Goal: Task Accomplishment & Management: Complete application form

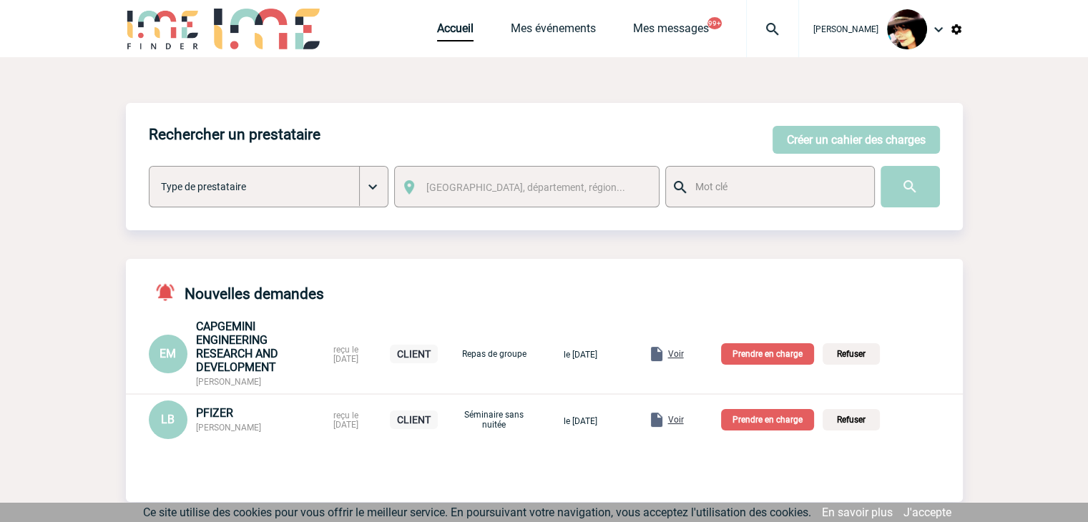
click at [765, 28] on img at bounding box center [773, 29] width 52 height 17
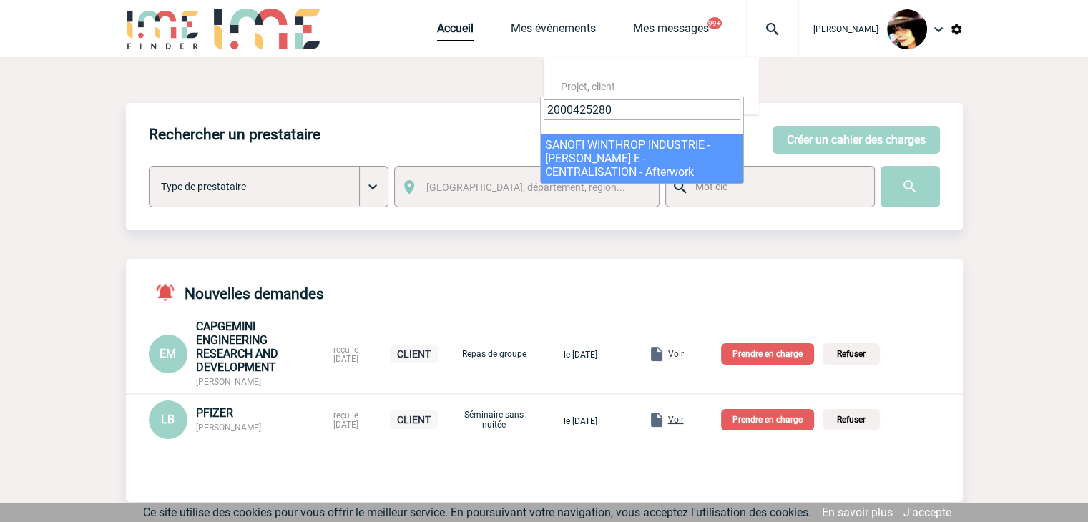
type input "2000425280"
select select "24781"
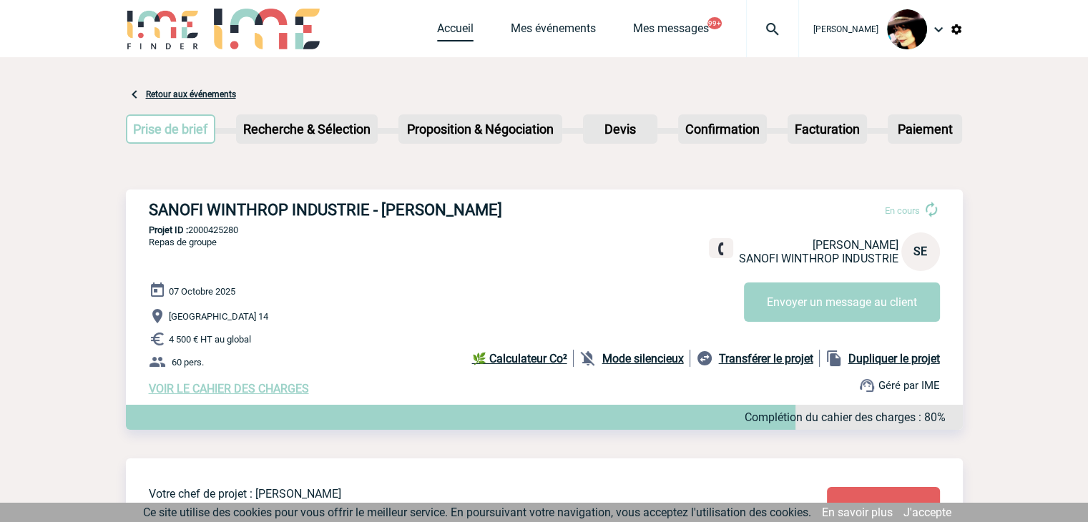
click at [438, 29] on link "Accueil" at bounding box center [455, 31] width 36 height 20
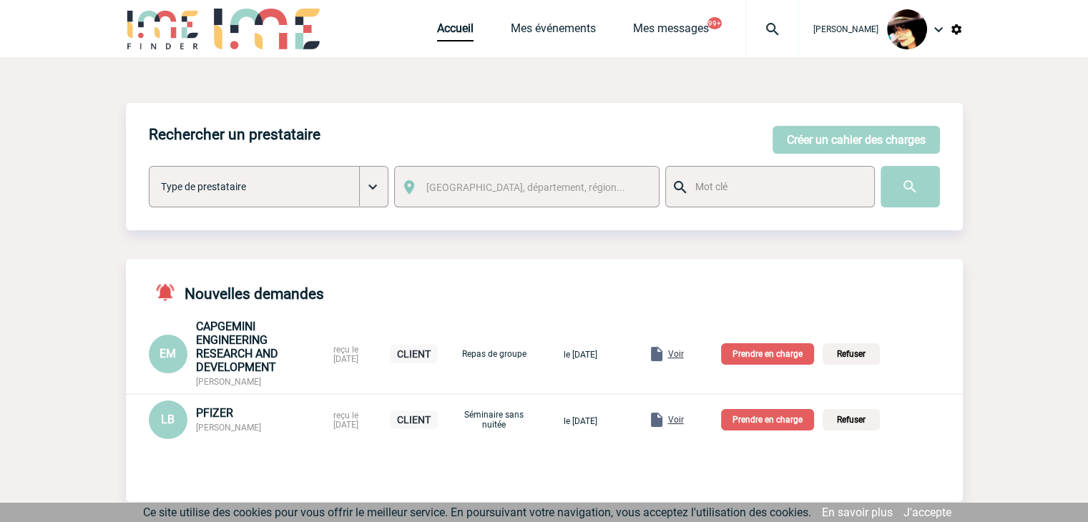
click at [684, 421] on span "Voir" at bounding box center [676, 420] width 16 height 10
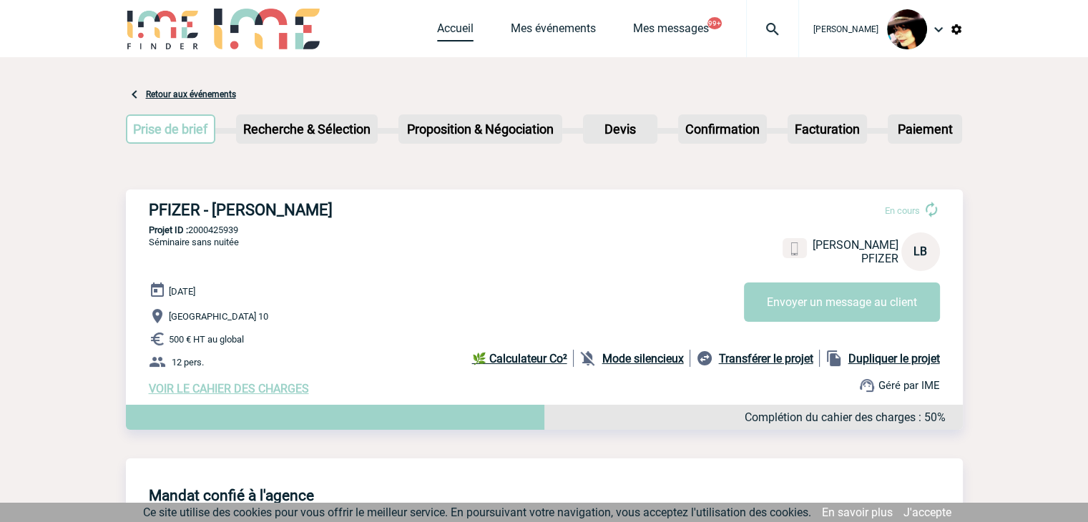
click at [437, 34] on link "Accueil" at bounding box center [455, 31] width 36 height 20
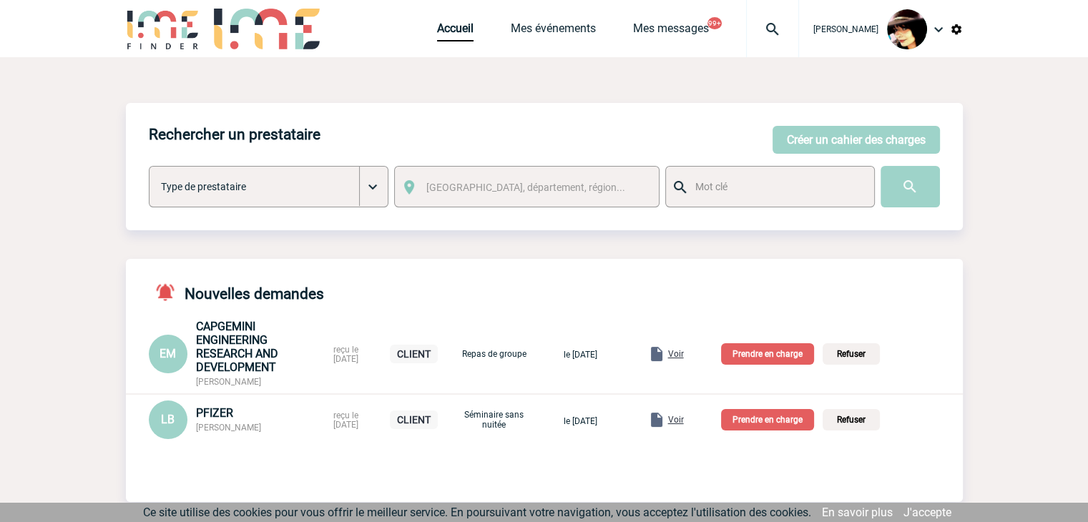
click at [769, 419] on p "Prendre en charge" at bounding box center [767, 419] width 93 height 21
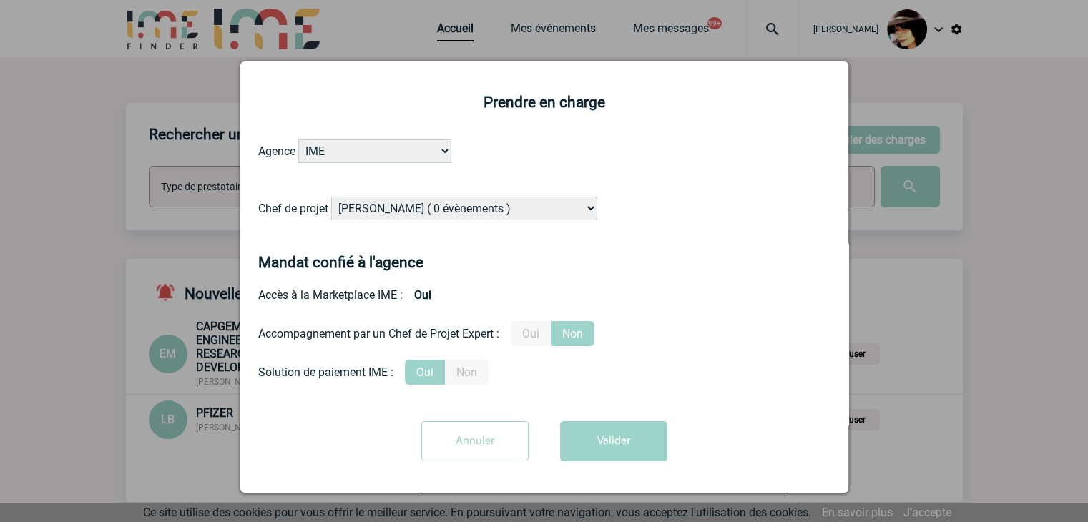
click at [483, 203] on select "[PERSON_NAME] ( 0 évènements ) [PERSON_NAME] ( 202 évènements ) [PERSON_NAME] (…" at bounding box center [464, 209] width 266 height 24
select select "103019"
click at [489, 201] on select "[PERSON_NAME] ( 0 évènements ) [PERSON_NAME] ( 202 évènements ) [PERSON_NAME] (…" at bounding box center [464, 209] width 266 height 24
click at [547, 333] on label "Oui" at bounding box center [531, 333] width 40 height 25
click at [0, 0] on input "Oui" at bounding box center [0, 0] width 0 height 0
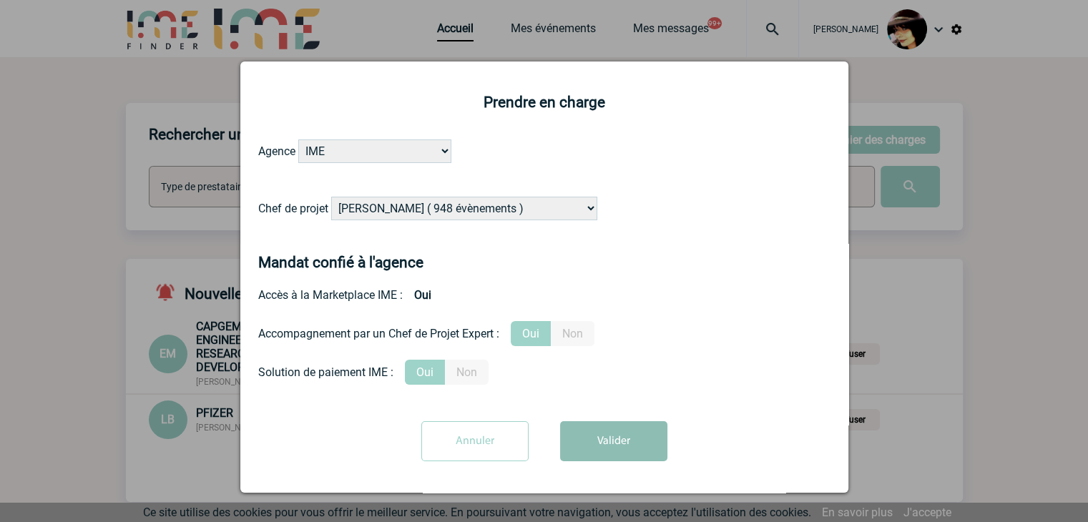
click at [592, 424] on button "Valider" at bounding box center [613, 441] width 107 height 40
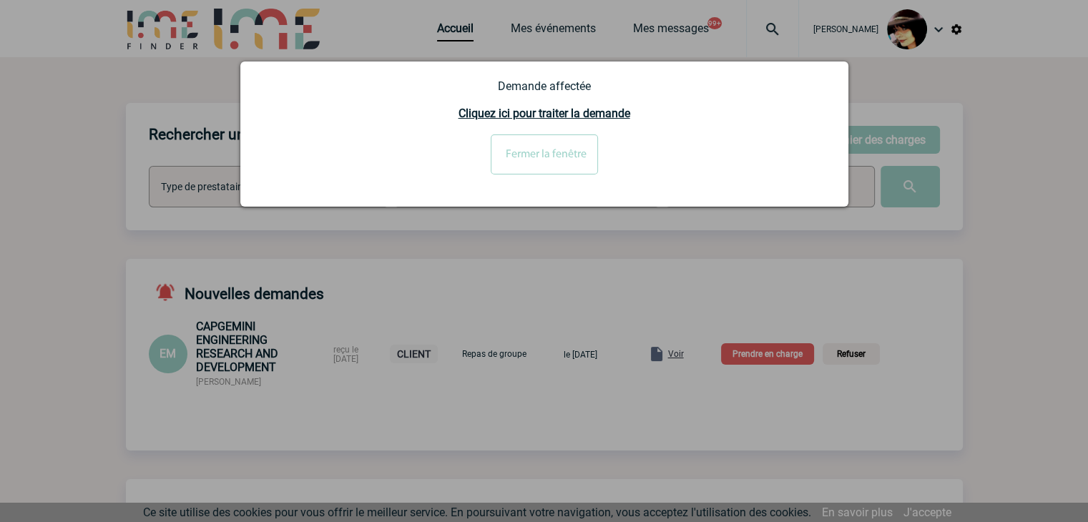
click at [524, 152] on input "Fermer la fenêtre" at bounding box center [544, 155] width 107 height 40
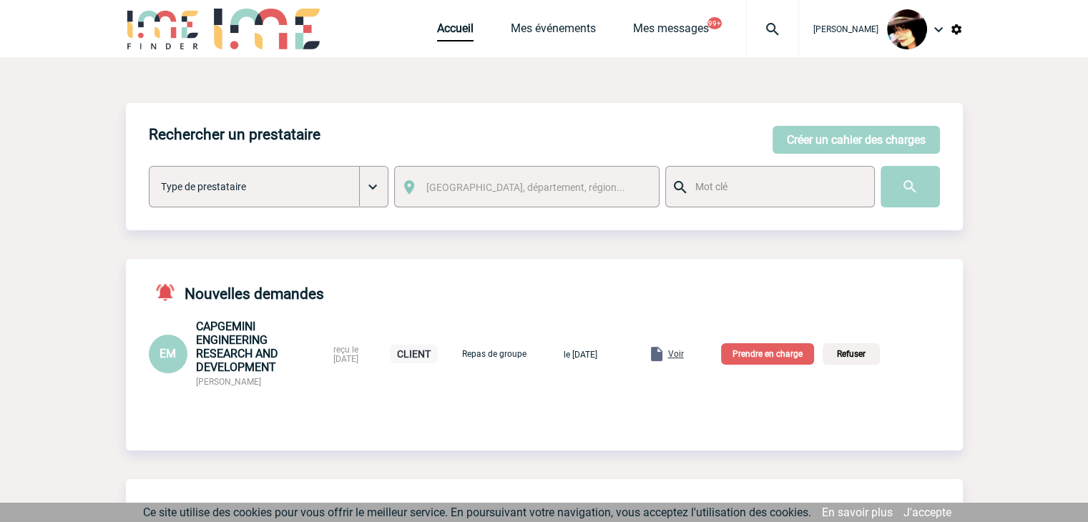
click at [684, 359] on span "Voir" at bounding box center [676, 354] width 16 height 10
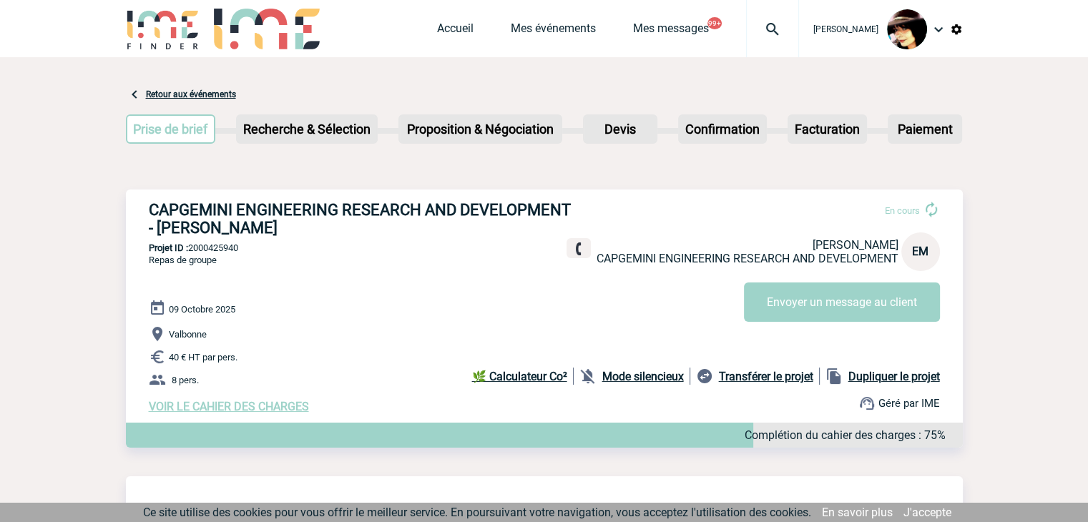
click at [261, 407] on span "VOIR LE CAHIER DES CHARGES" at bounding box center [229, 407] width 160 height 14
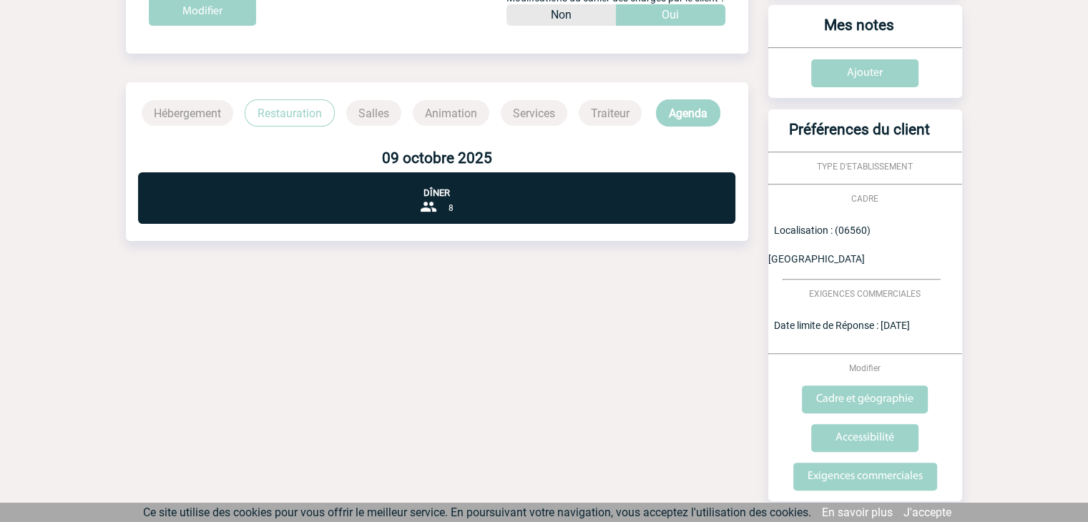
scroll to position [342, 0]
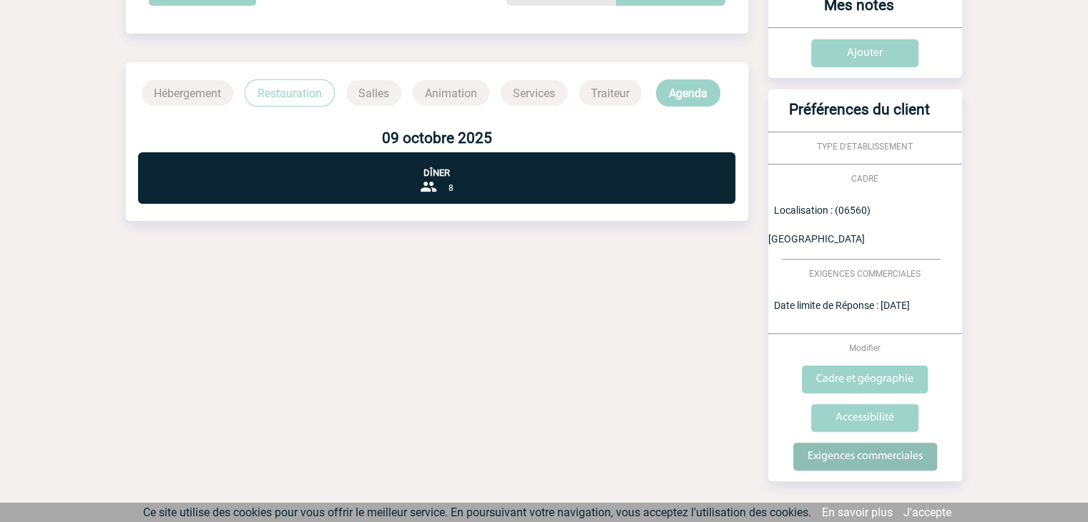
click at [844, 443] on input "Exigences commerciales" at bounding box center [866, 457] width 144 height 28
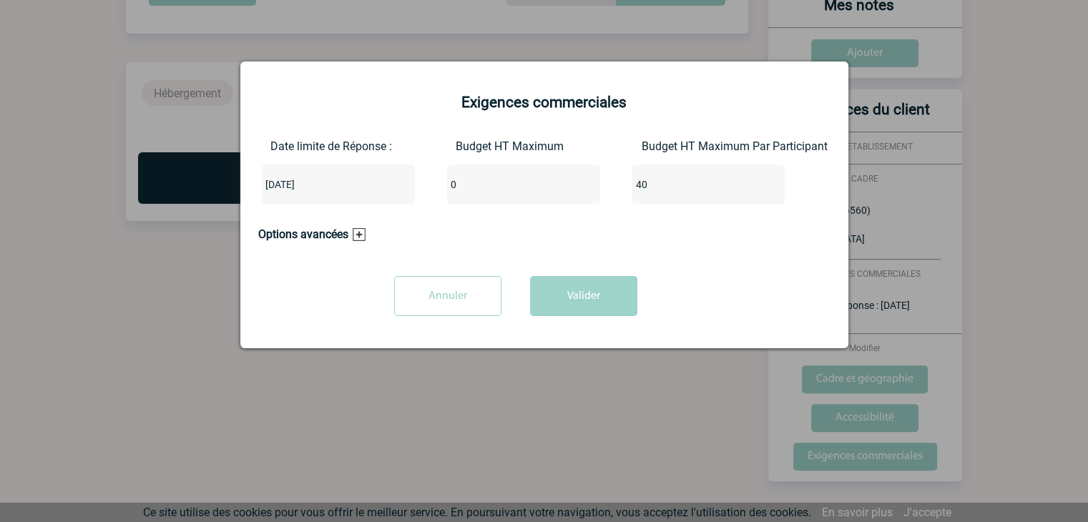
click at [429, 301] on input "Annuler" at bounding box center [447, 296] width 107 height 40
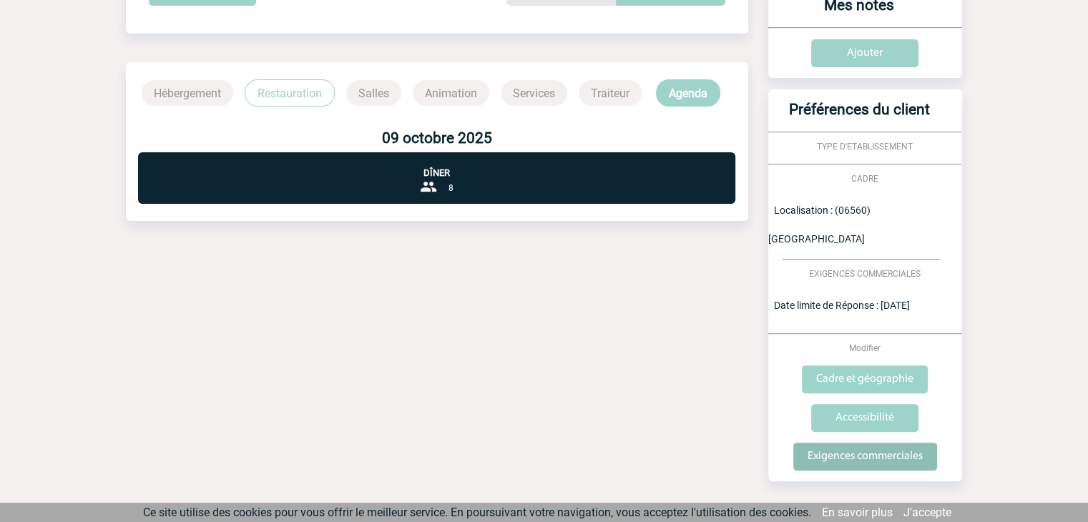
click at [866, 443] on input "Exigences commerciales" at bounding box center [866, 457] width 144 height 28
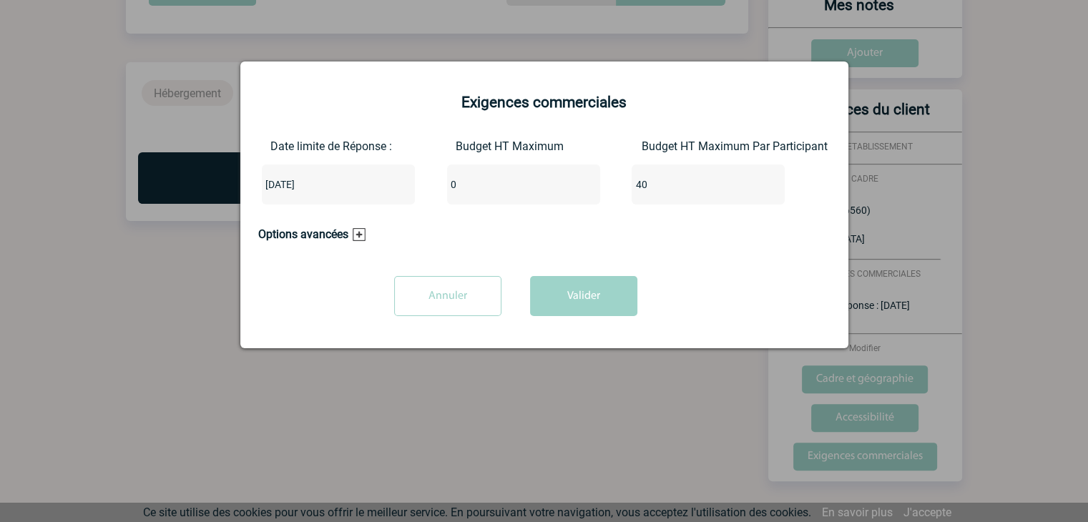
click at [422, 189] on div "Date limite de Réponse : 2025-10-10 Budget HT Maximum 0 Budget HT Maximum Par P…" at bounding box center [544, 178] width 572 height 77
type input "270"
drag, startPoint x: 658, startPoint y: 185, endPoint x: 622, endPoint y: 184, distance: 36.5
click at [592, 187] on div "Date limite de Réponse : 2025-10-10 Budget HT Maximum 270 Budget HT Maximum Par…" at bounding box center [544, 178] width 572 height 77
click at [578, 288] on button "Valider" at bounding box center [583, 296] width 107 height 40
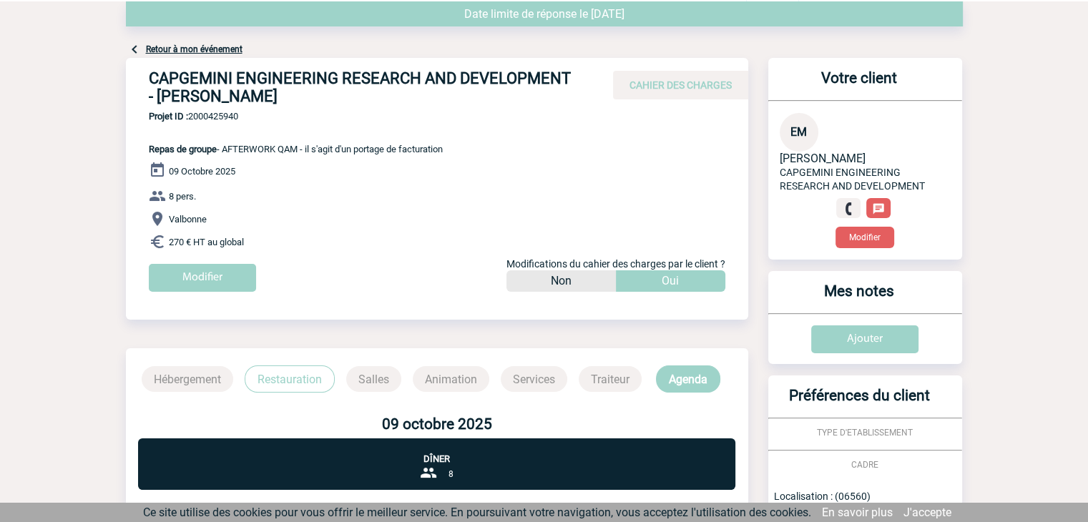
scroll to position [0, 0]
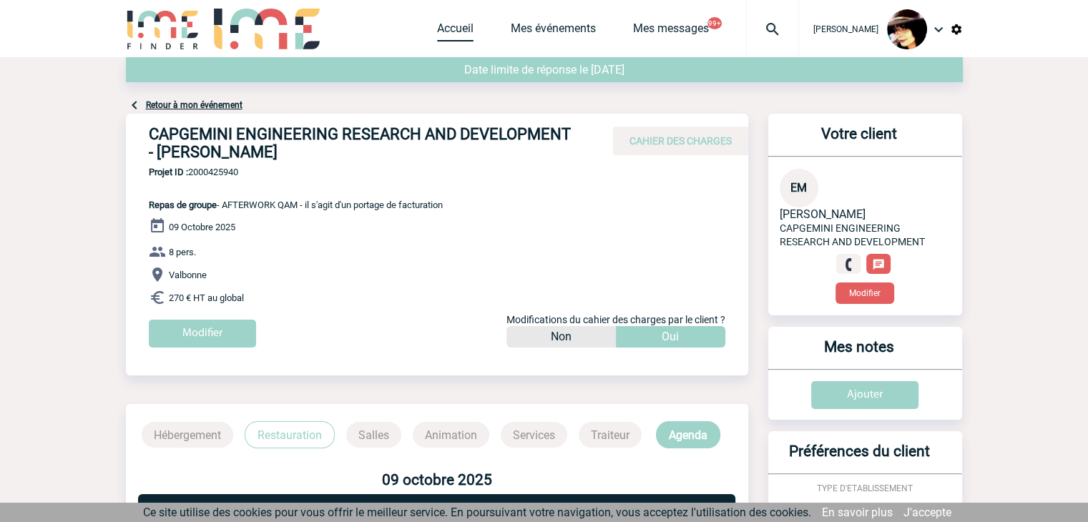
click at [437, 25] on link "Accueil" at bounding box center [455, 31] width 36 height 20
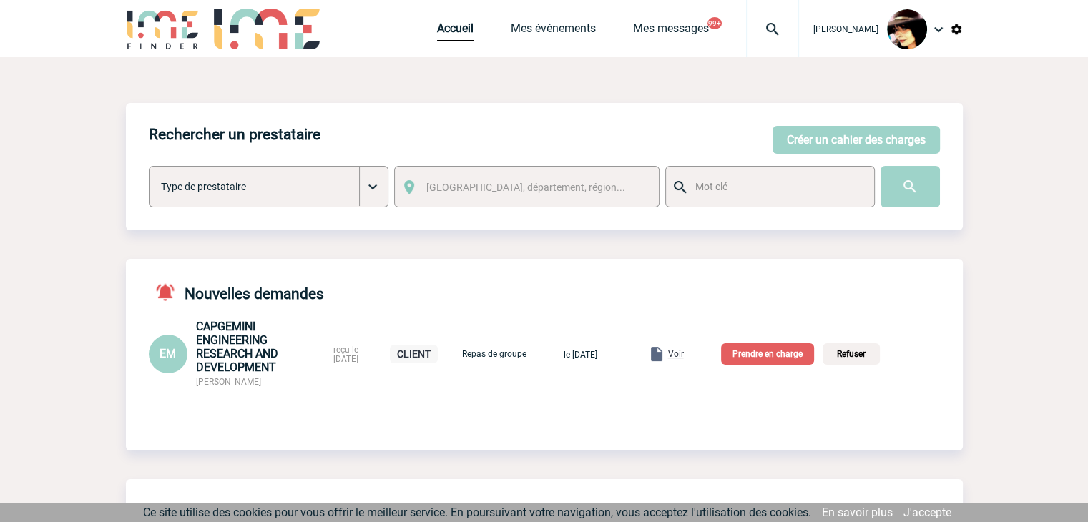
click at [770, 359] on p "Prendre en charge" at bounding box center [767, 353] width 93 height 21
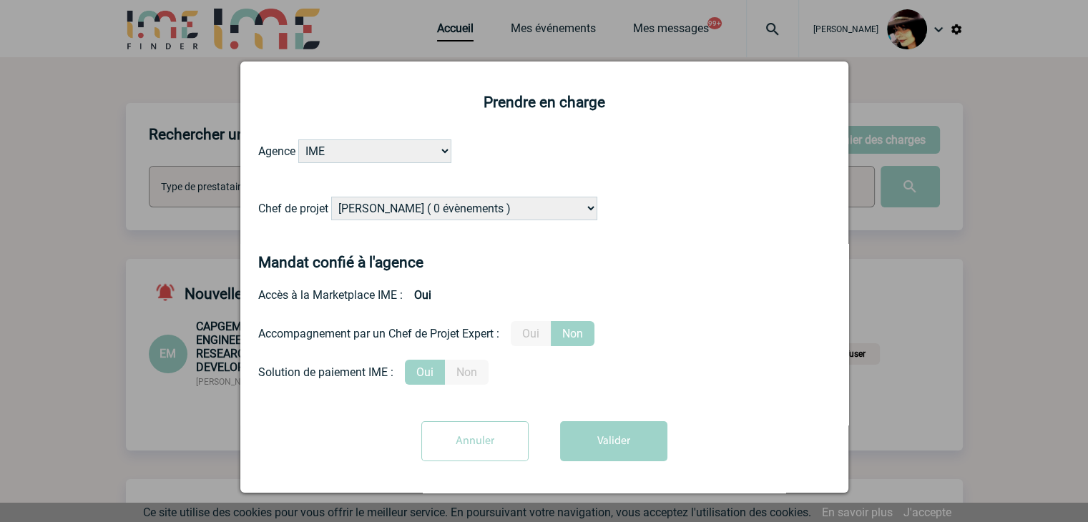
click at [425, 213] on select "Alizée VERLAGUET ( 0 évènements ) Anne-Françoise BONHOMME ( 202 évènements ) An…" at bounding box center [464, 209] width 266 height 24
select select "122719"
click at [425, 213] on select "Alizée VERLAGUET ( 0 évènements ) Anne-Françoise BONHOMME ( 202 évènements ) An…" at bounding box center [464, 209] width 266 height 24
click at [546, 330] on label "Oui" at bounding box center [531, 333] width 40 height 25
click at [0, 0] on input "Oui" at bounding box center [0, 0] width 0 height 0
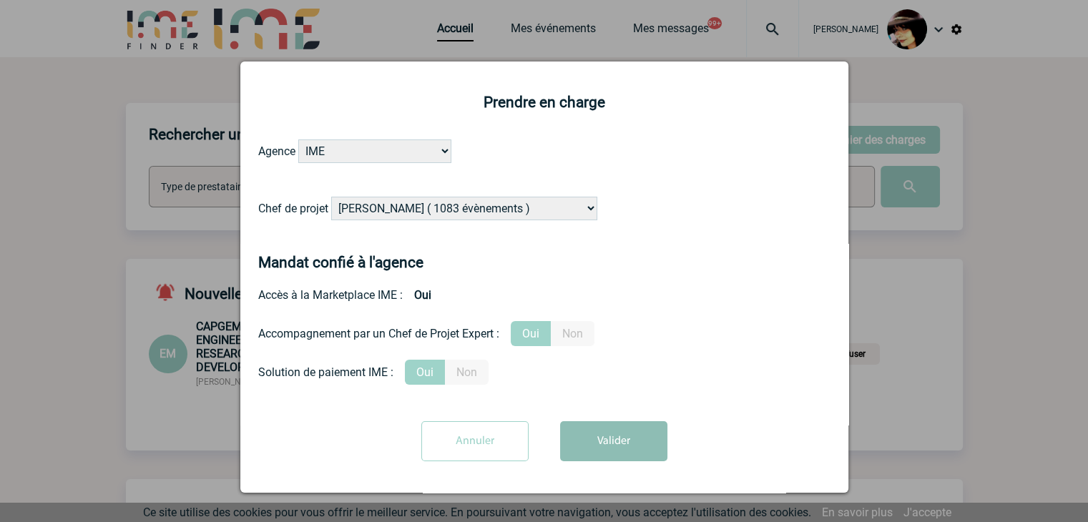
click at [587, 425] on button "Valider" at bounding box center [613, 441] width 107 height 40
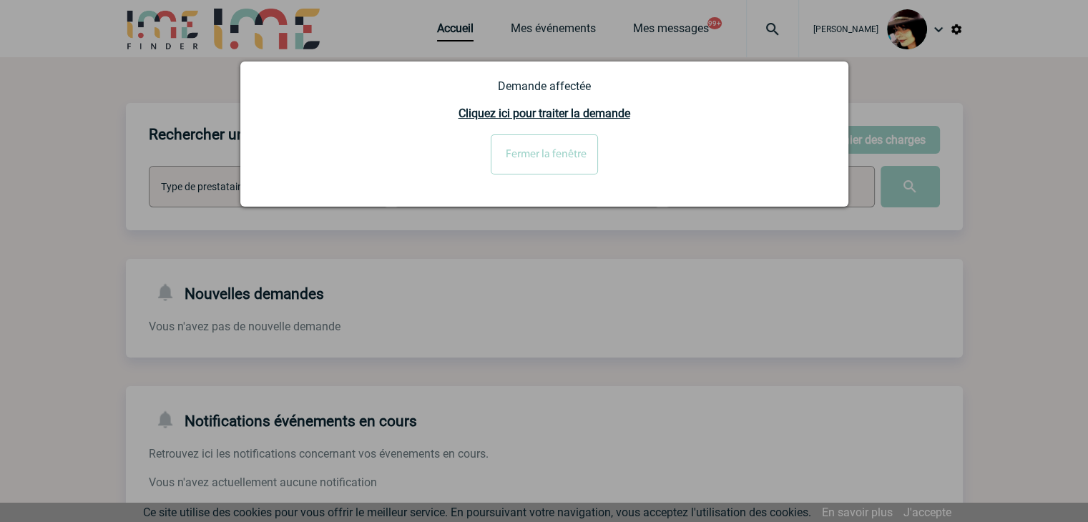
click at [562, 170] on input "Fermer la fenêtre" at bounding box center [544, 155] width 107 height 40
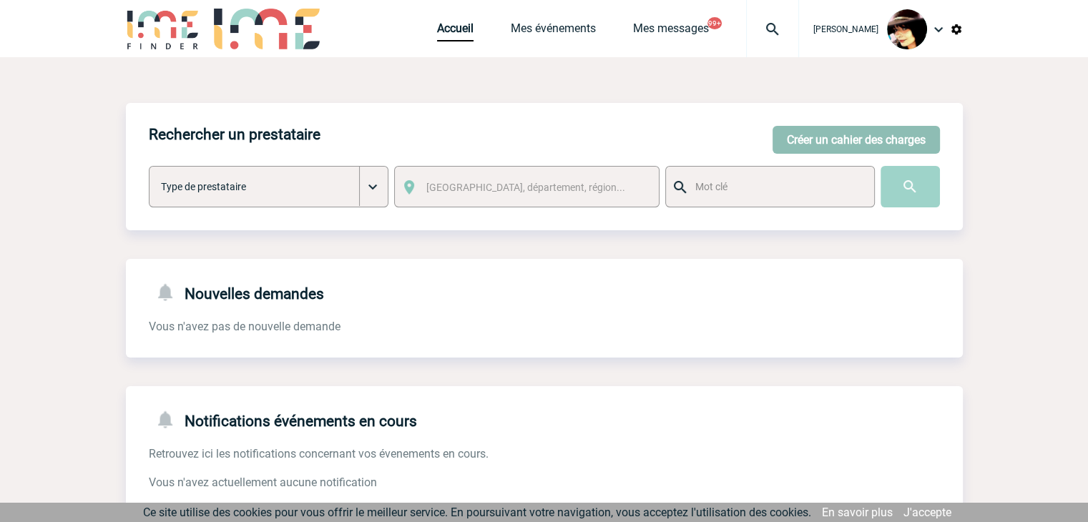
click at [811, 140] on button "Créer un cahier des charges" at bounding box center [856, 140] width 167 height 28
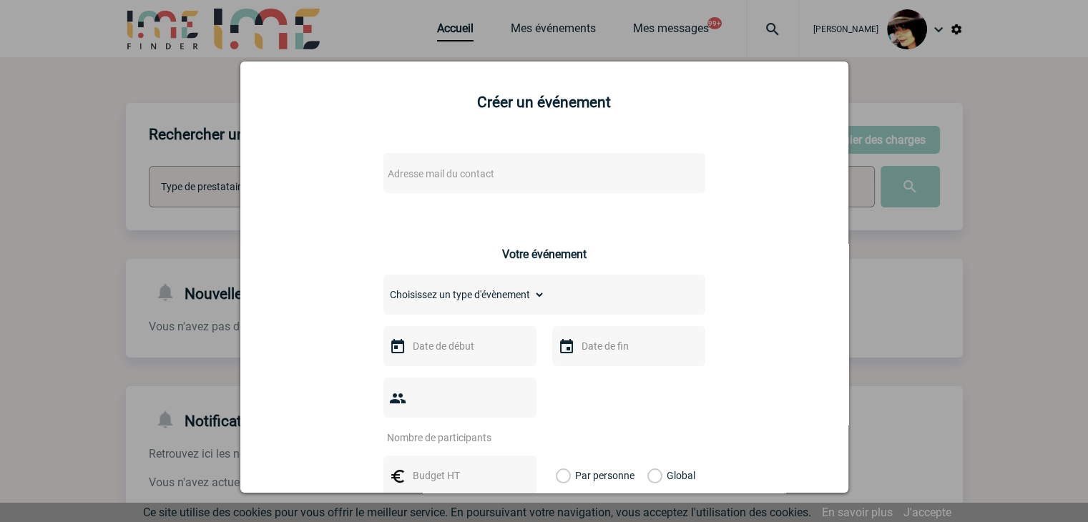
click at [553, 173] on span "Adresse mail du contact" at bounding box center [507, 174] width 250 height 20
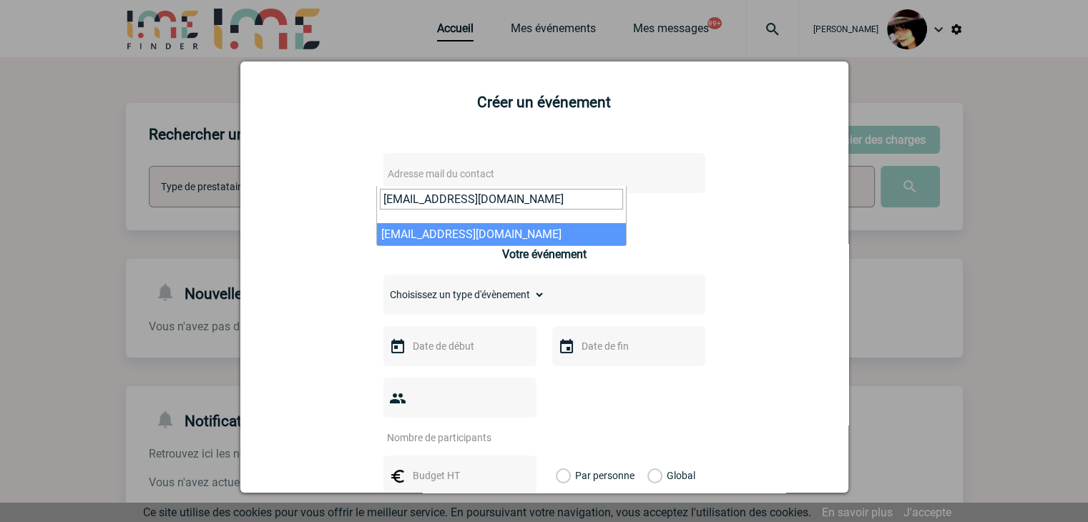
type input "Angelique.HUBEAU@antargaz.com"
select select "131522"
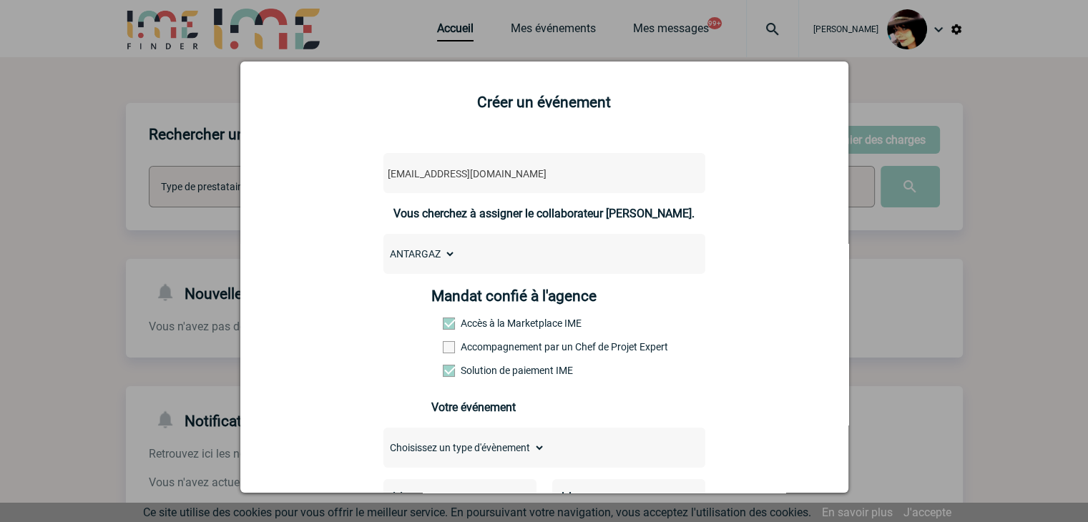
click at [443, 347] on span at bounding box center [449, 347] width 12 height 12
click at [0, 0] on input "Accompagnement par un Chef de Projet Expert" at bounding box center [0, 0] width 0 height 0
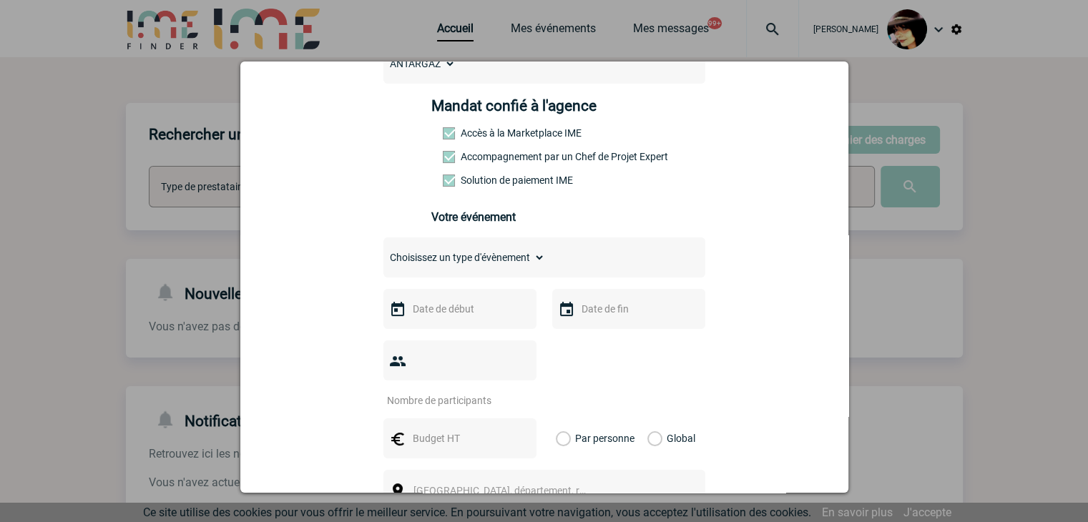
scroll to position [215, 0]
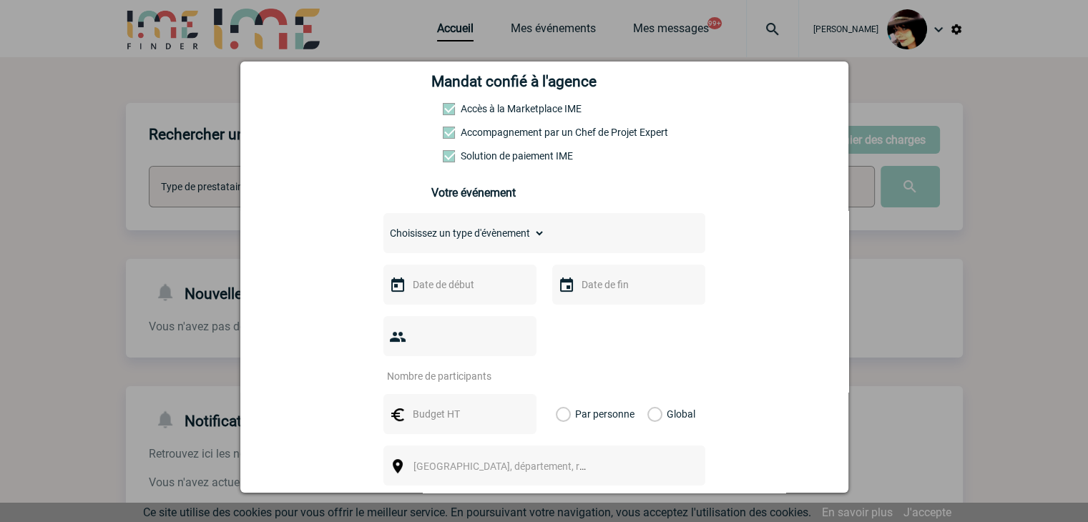
click at [415, 243] on select "Choisissez un type d'évènement Séminaire avec nuitée Séminaire sans nuitée Repa…" at bounding box center [465, 233] width 162 height 20
select select "3"
click at [384, 228] on select "Choisissez un type d'évènement Séminaire avec nuitée Séminaire sans nuitée Repa…" at bounding box center [465, 233] width 162 height 20
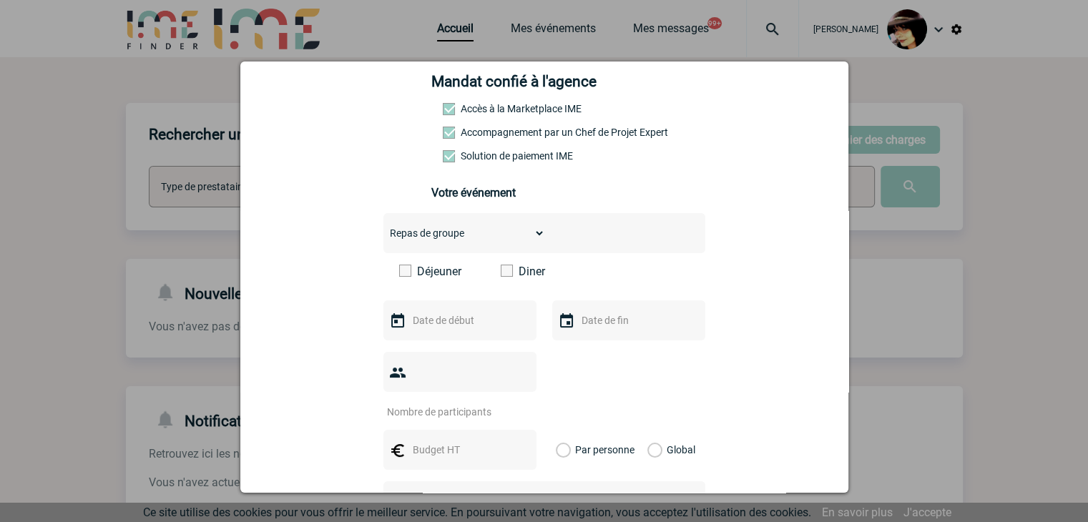
click at [501, 277] on span at bounding box center [507, 271] width 12 height 12
click at [0, 0] on input "Diner" at bounding box center [0, 0] width 0 height 0
click at [425, 328] on input "text" at bounding box center [458, 320] width 99 height 19
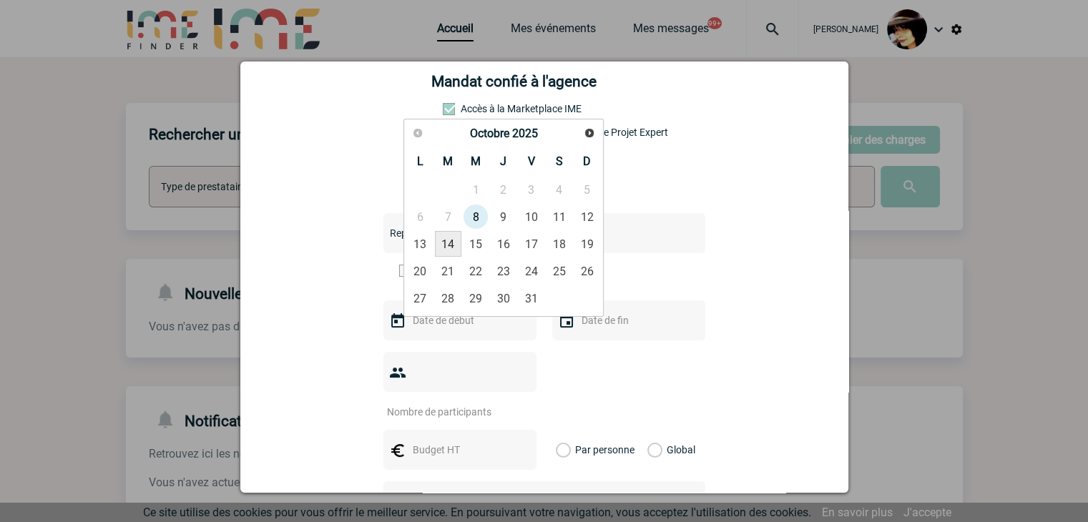
click at [446, 244] on link "14" at bounding box center [448, 244] width 26 height 26
type input "14-10-2025"
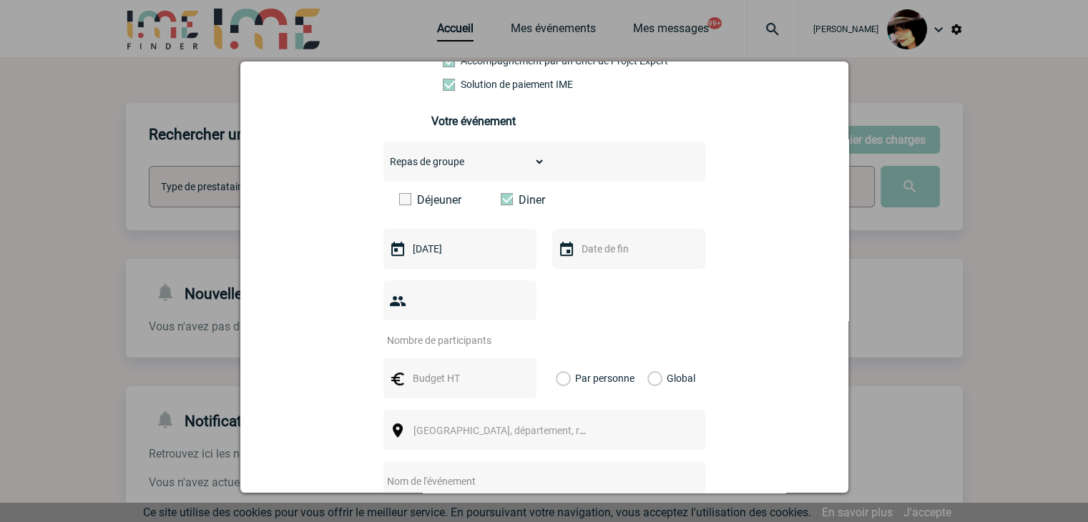
scroll to position [358, 0]
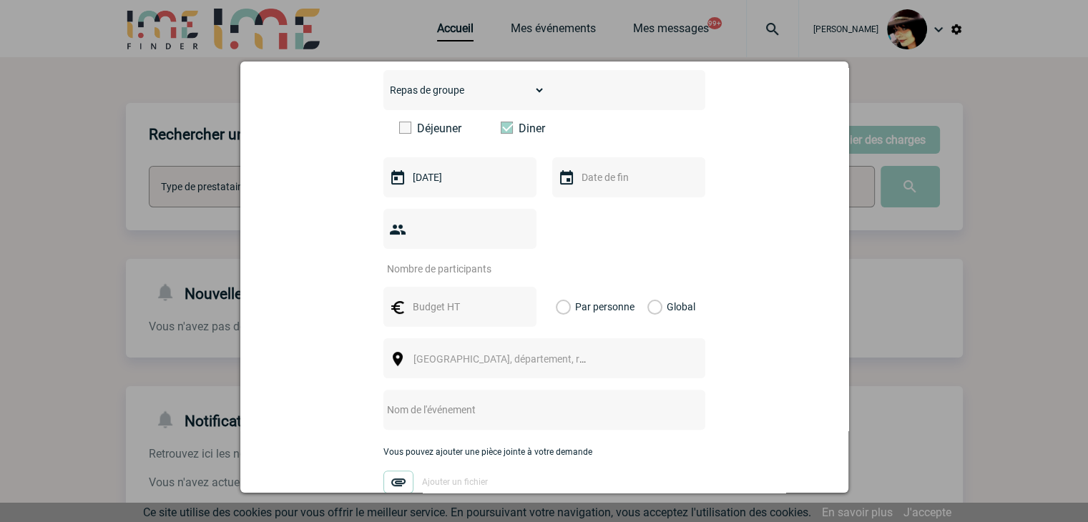
click at [424, 260] on input "number" at bounding box center [451, 269] width 135 height 19
type input "12"
click at [455, 298] on input "text" at bounding box center [458, 307] width 99 height 19
type input "1200"
click at [648, 287] on label "Global" at bounding box center [652, 307] width 9 height 40
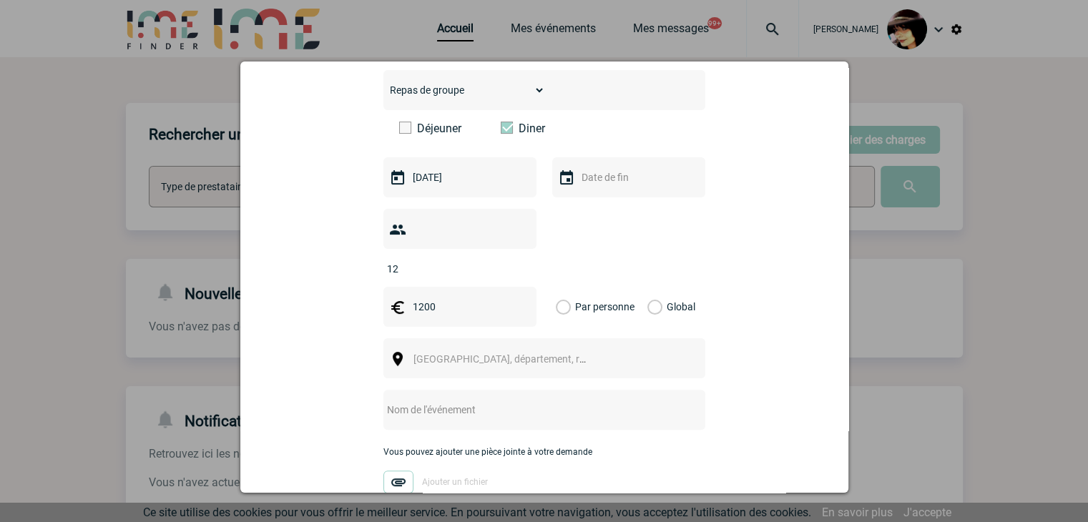
click at [0, 0] on input "Global" at bounding box center [0, 0] width 0 height 0
click at [458, 353] on span "[GEOGRAPHIC_DATA], département, région..." at bounding box center [513, 358] width 199 height 11
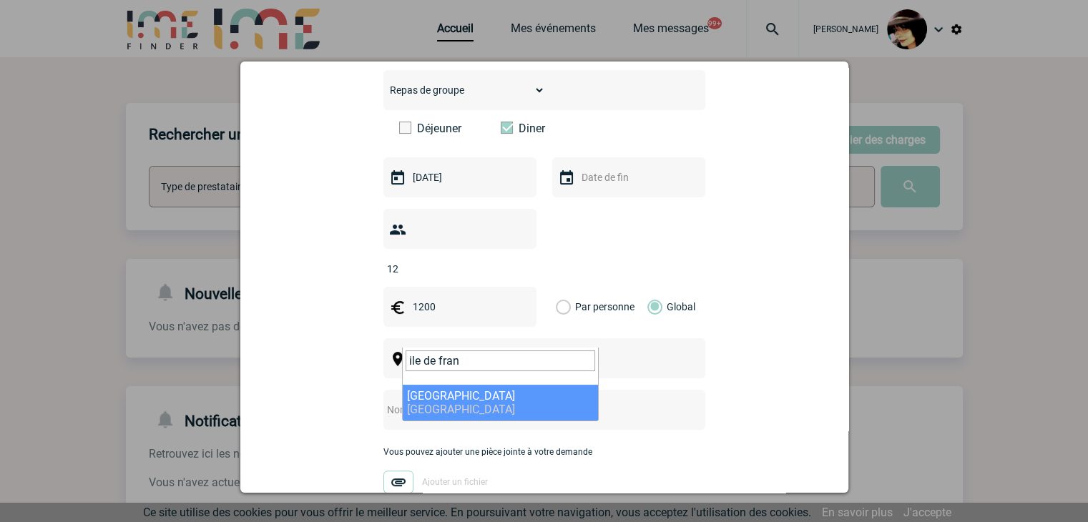
type input "ile de fran"
select select "2"
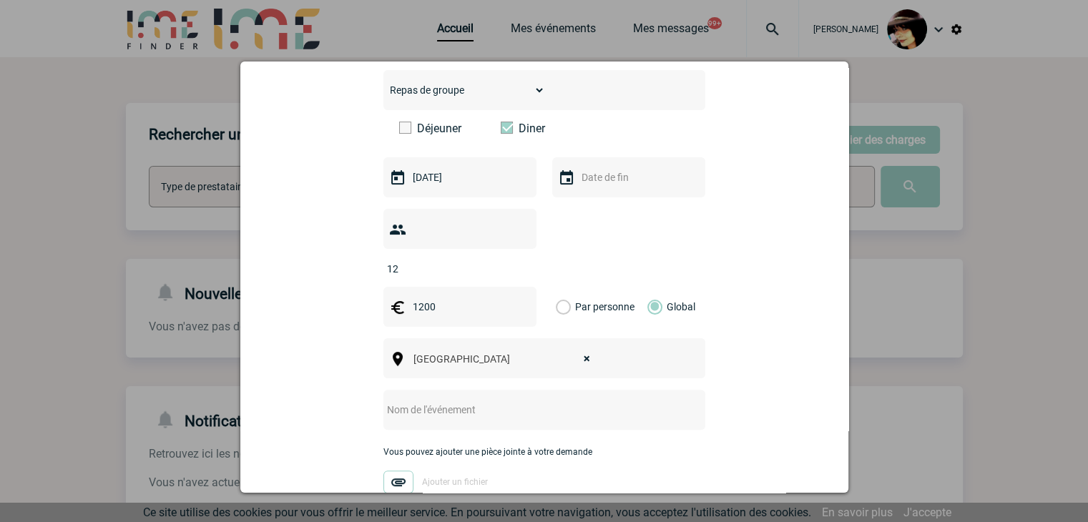
click at [475, 401] on input "text" at bounding box center [526, 410] width 284 height 19
paste input "Diner sur bateau péniche le mardi 14 octobre soir - 12 personnes"
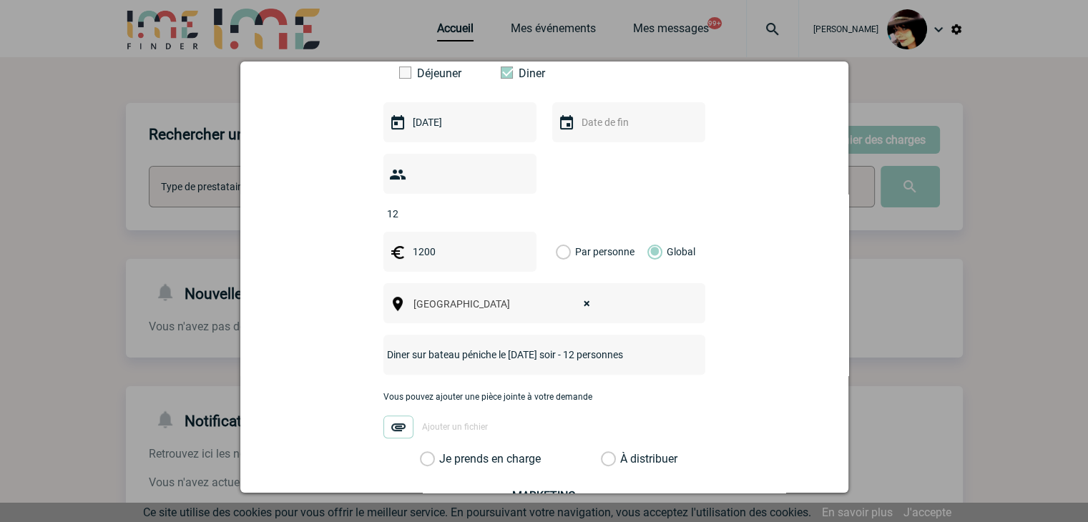
scroll to position [501, 0]
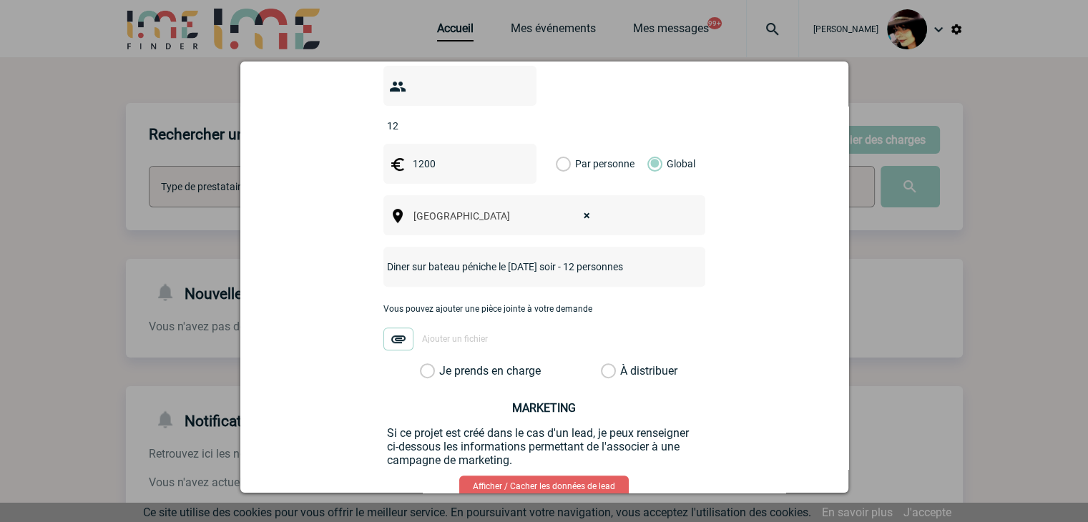
type input "Diner sur bateau péniche le mardi 14 octobre soir - 12 personnes"
click at [607, 364] on label "À distribuer" at bounding box center [608, 371] width 15 height 14
click at [0, 0] on input "À distribuer" at bounding box center [0, 0] width 0 height 0
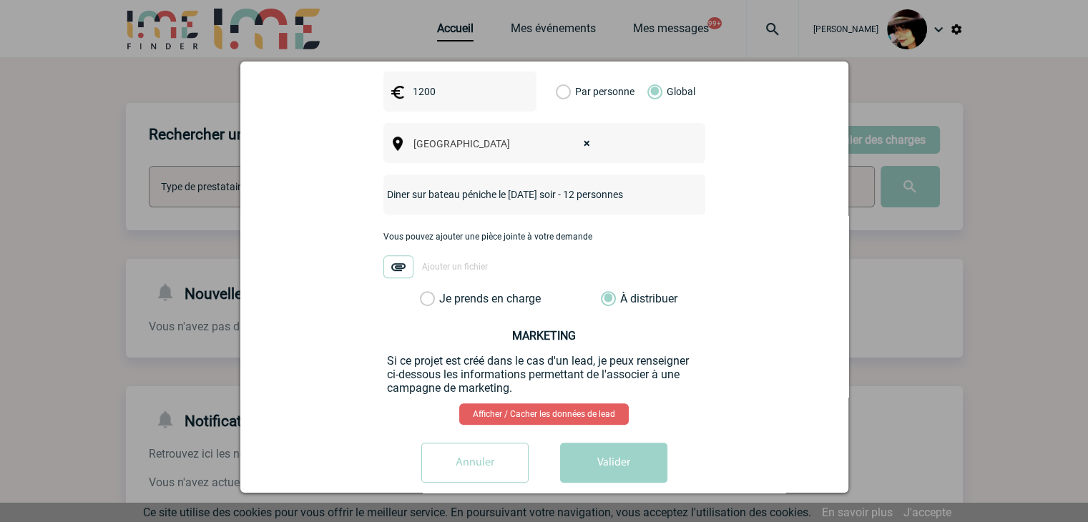
scroll to position [574, 0]
click at [610, 442] on button "Valider" at bounding box center [613, 462] width 107 height 40
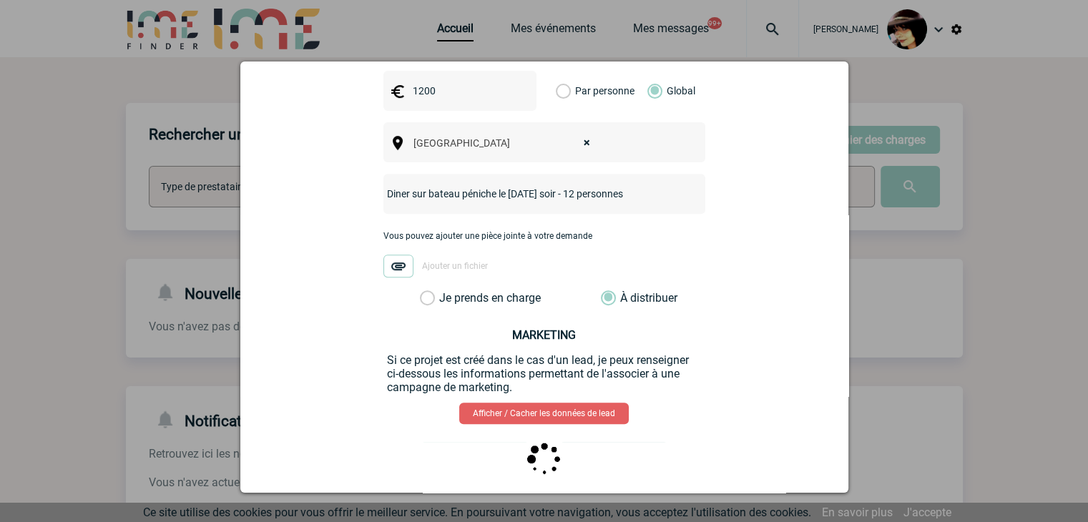
scroll to position [0, 0]
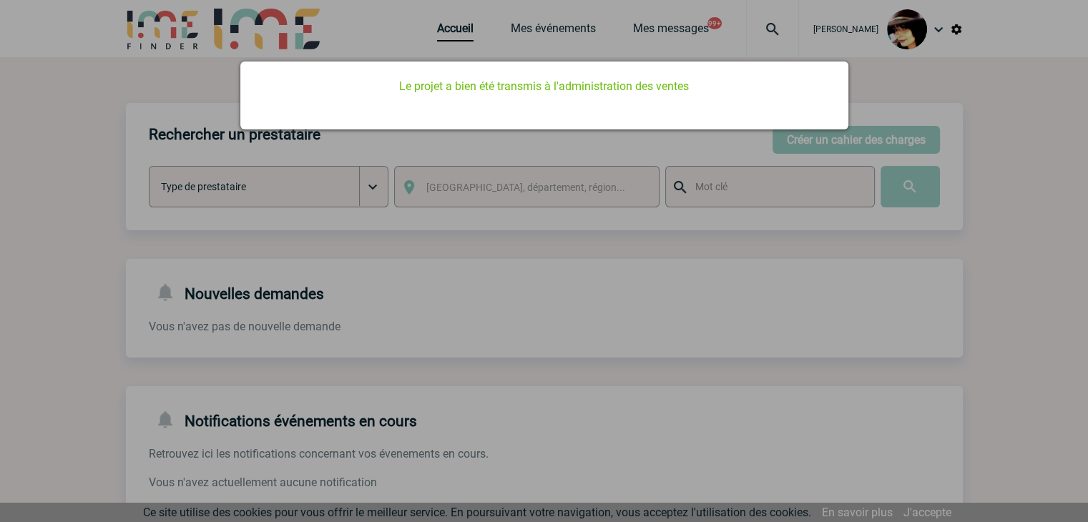
click at [517, 345] on div at bounding box center [544, 261] width 1088 height 522
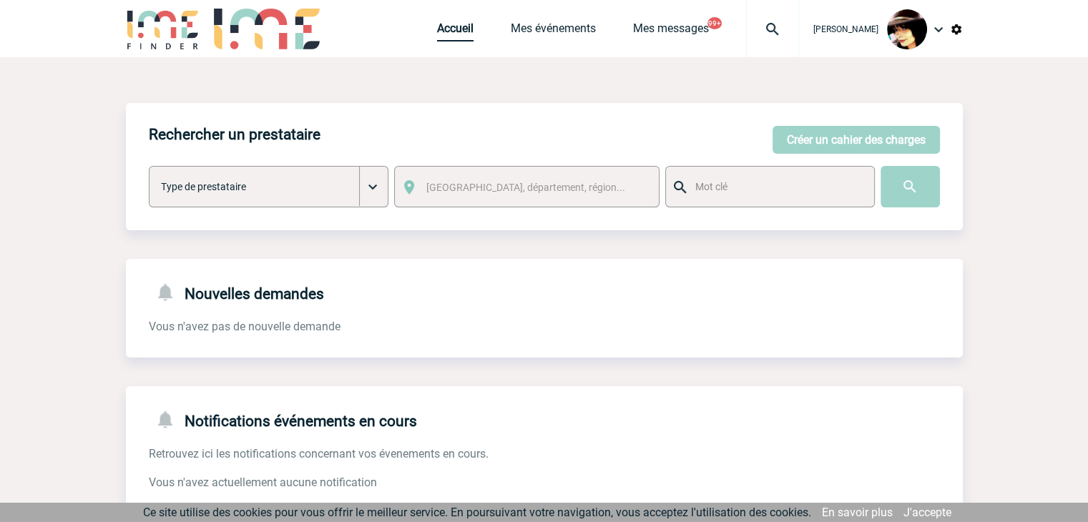
click at [443, 29] on link "Accueil" at bounding box center [455, 31] width 36 height 20
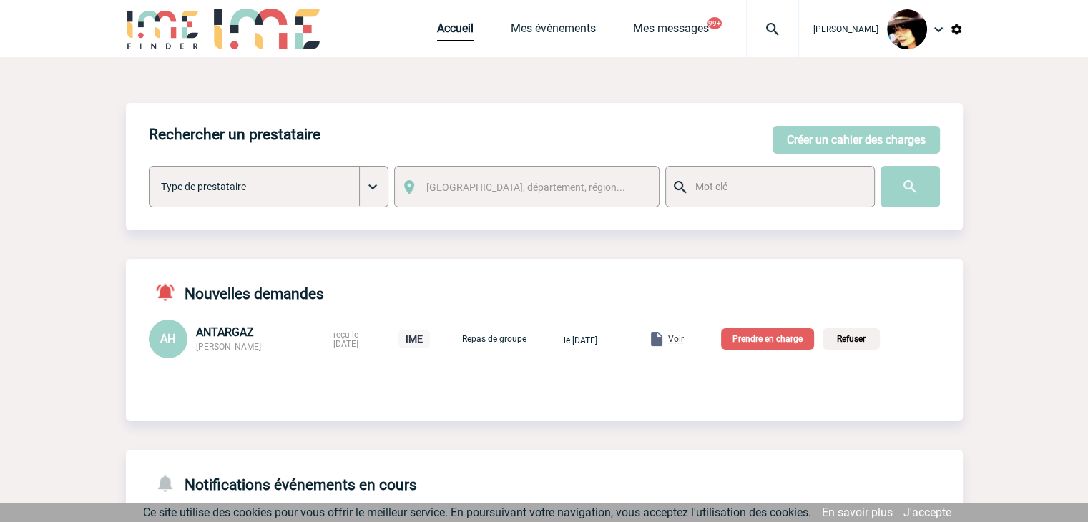
click at [684, 338] on span "Voir" at bounding box center [676, 339] width 16 height 10
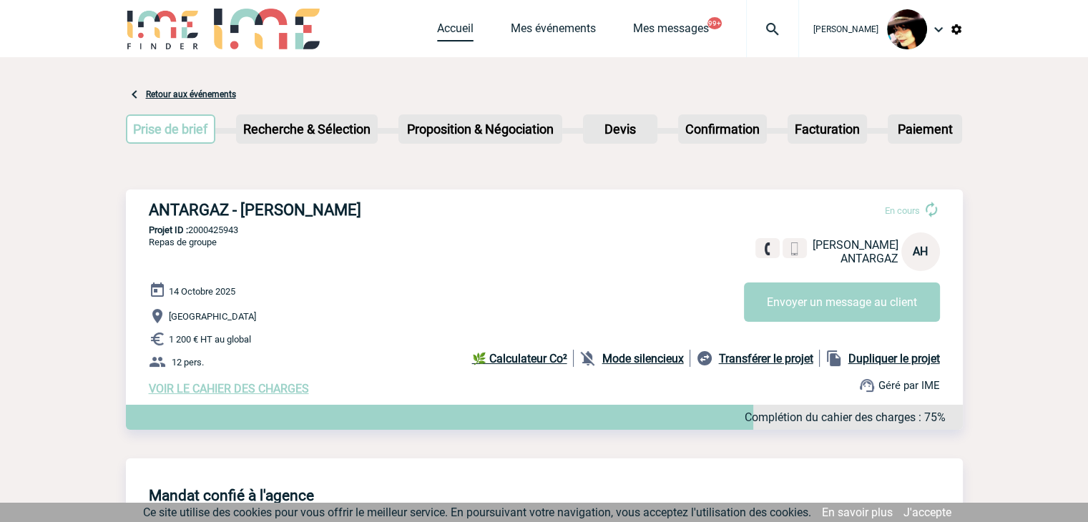
drag, startPoint x: 455, startPoint y: 29, endPoint x: 485, endPoint y: 44, distance: 33.3
click at [455, 29] on link "Accueil" at bounding box center [455, 31] width 36 height 20
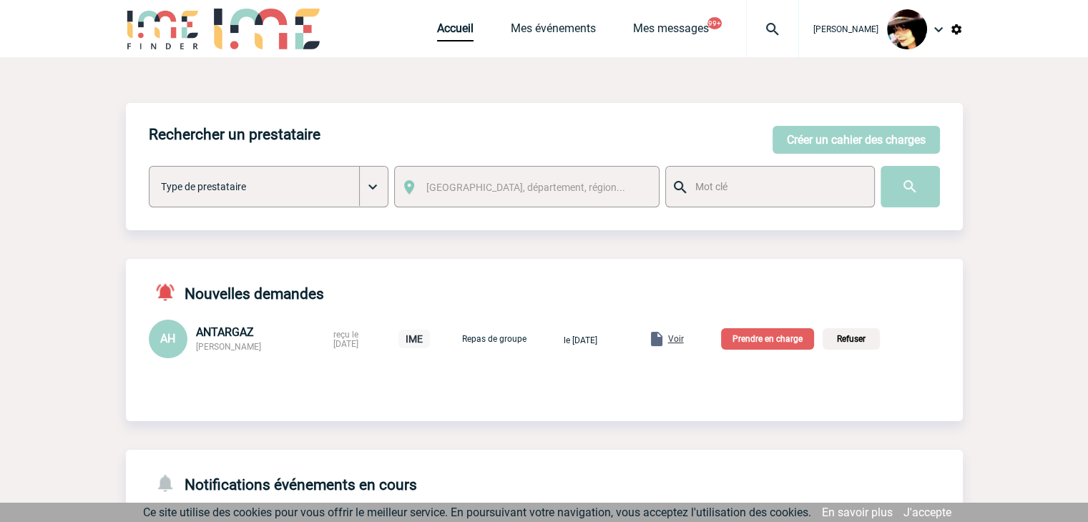
click at [767, 340] on p "Prendre en charge" at bounding box center [767, 338] width 93 height 21
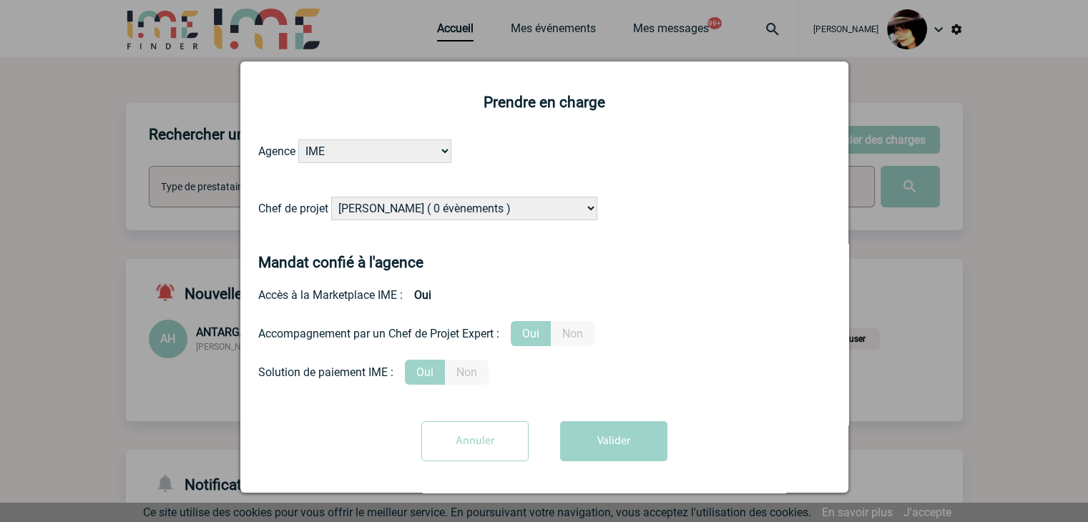
click at [471, 195] on form "Agence IME IME Nantes IME Aix-Marseille Chef de projet Alizée VERLAGUET ( 0 évè…" at bounding box center [544, 306] width 572 height 333
select select "121547"
click at [471, 195] on form "Agence IME IME Nantes IME Aix-Marseille Chef de projet Alizée VERLAGUET ( 0 évè…" at bounding box center [544, 306] width 572 height 333
click at [595, 436] on button "Valider" at bounding box center [613, 441] width 107 height 40
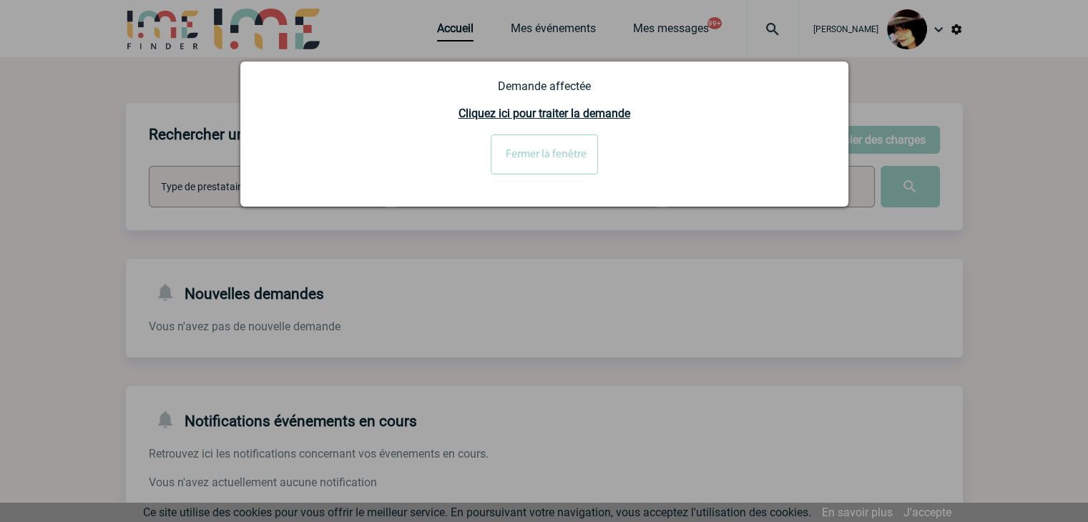
drag, startPoint x: 703, startPoint y: 278, endPoint x: 613, endPoint y: 183, distance: 131.6
click at [701, 273] on div at bounding box center [544, 261] width 1088 height 522
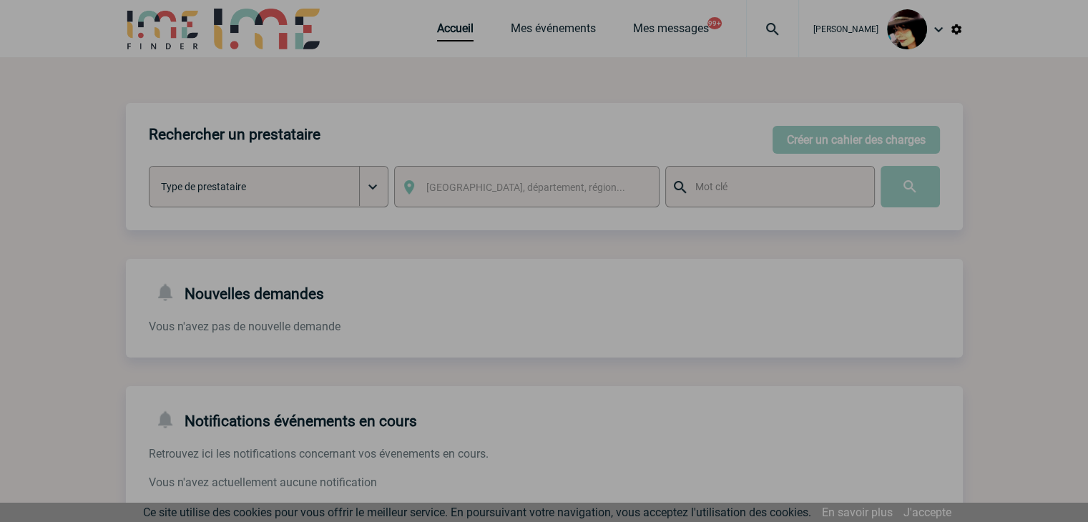
click at [576, 164] on div at bounding box center [544, 261] width 1088 height 522
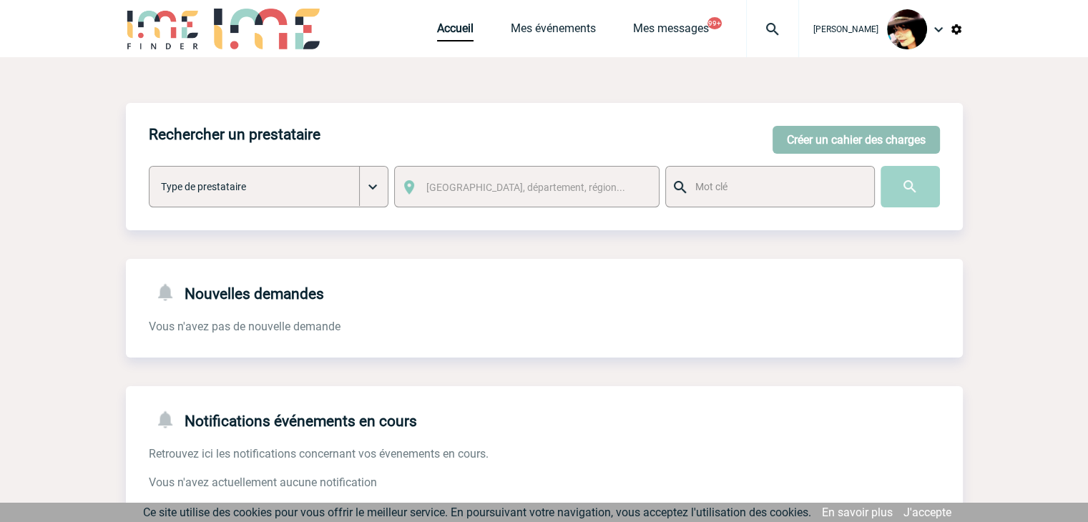
click at [819, 133] on button "Créer un cahier des charges" at bounding box center [856, 140] width 167 height 28
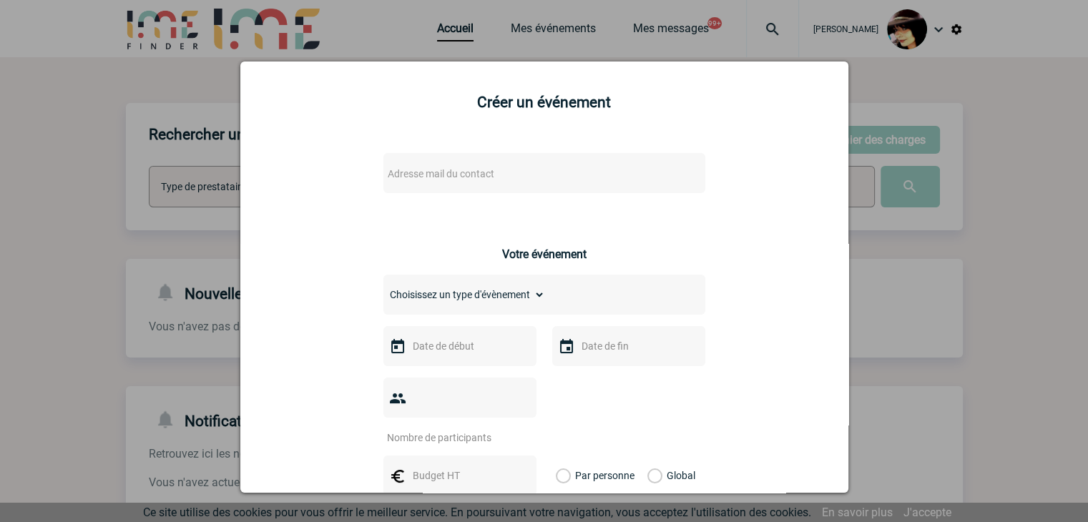
click at [429, 180] on span "Adresse mail du contact" at bounding box center [441, 173] width 107 height 11
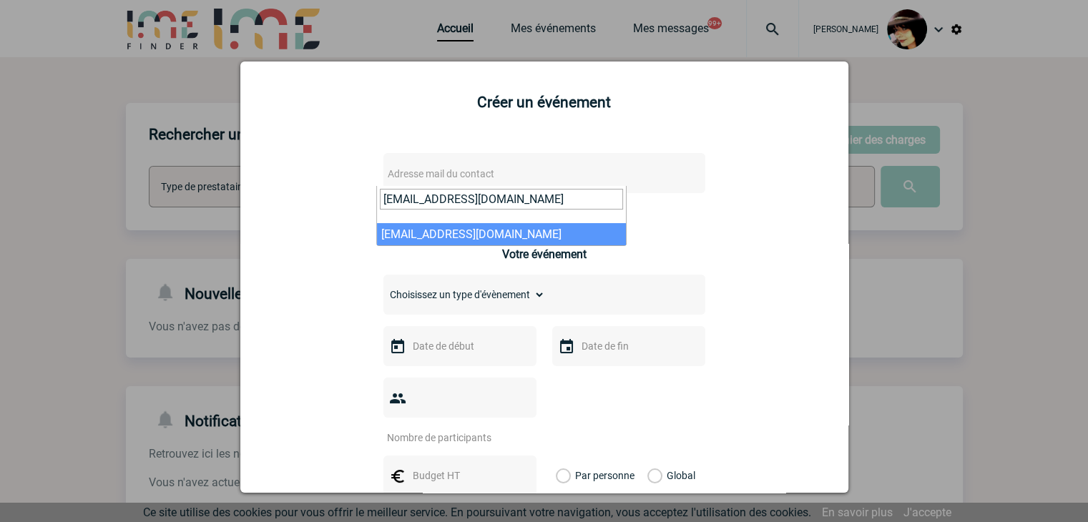
type input "vpoinsot@mmm.com"
select select "130287"
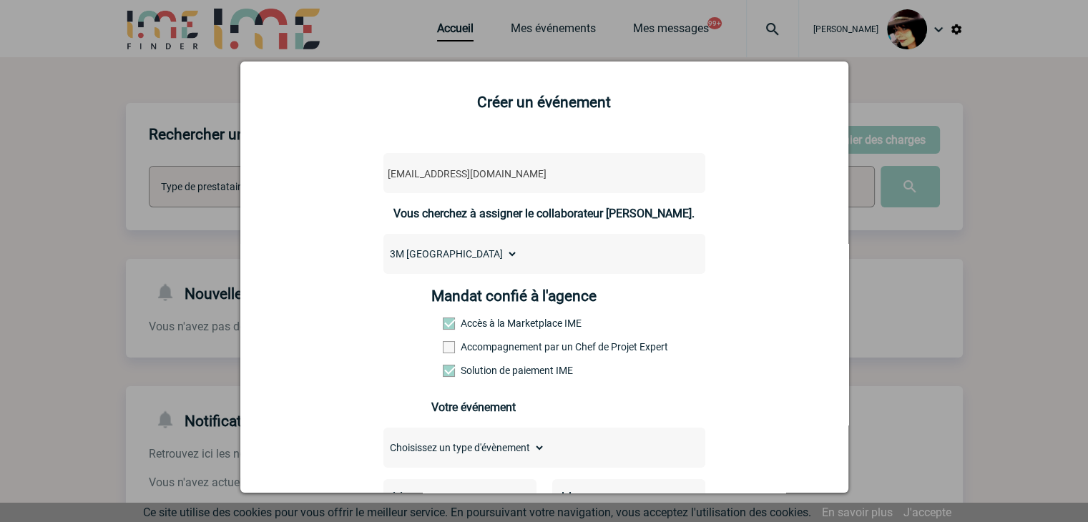
click at [443, 345] on span at bounding box center [449, 347] width 12 height 12
click at [0, 0] on input "Accompagnement par un Chef de Projet Expert" at bounding box center [0, 0] width 0 height 0
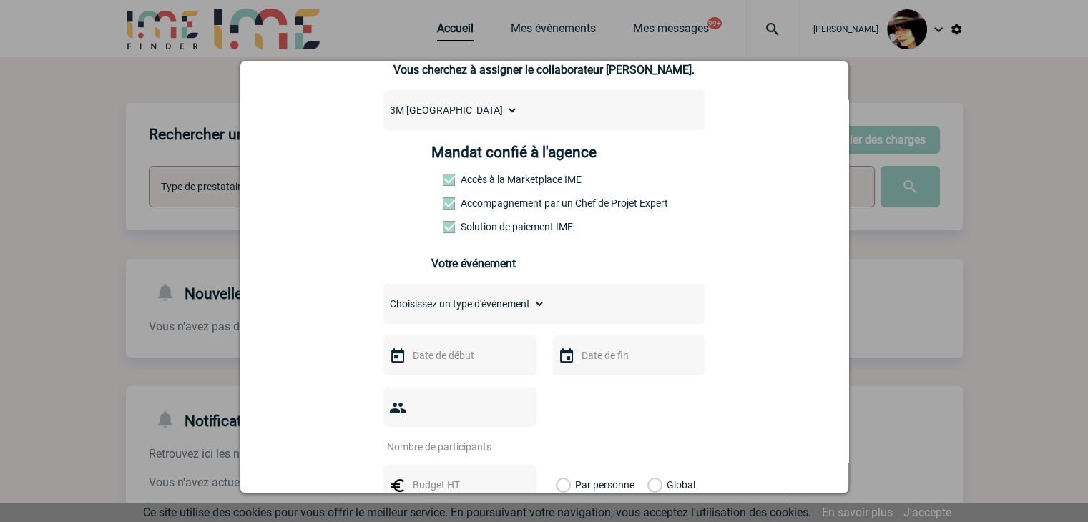
scroll to position [215, 0]
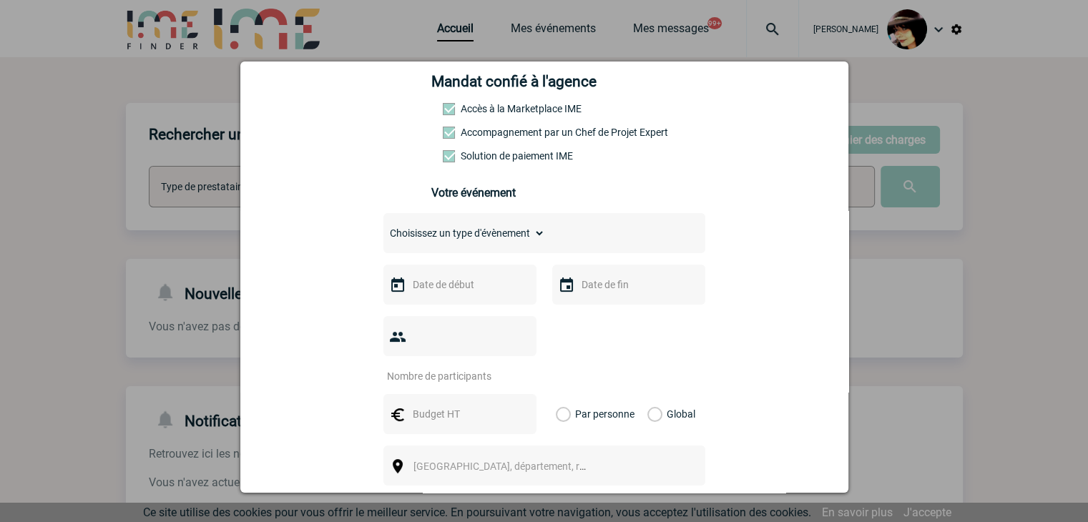
click at [464, 241] on select "Choisissez un type d'évènement Séminaire avec nuitée Séminaire sans nuitée Repa…" at bounding box center [465, 233] width 162 height 20
select select "1"
click at [384, 228] on select "Choisissez un type d'évènement Séminaire avec nuitée Séminaire sans nuitée Repa…" at bounding box center [465, 233] width 162 height 20
click at [447, 292] on input "text" at bounding box center [458, 284] width 99 height 19
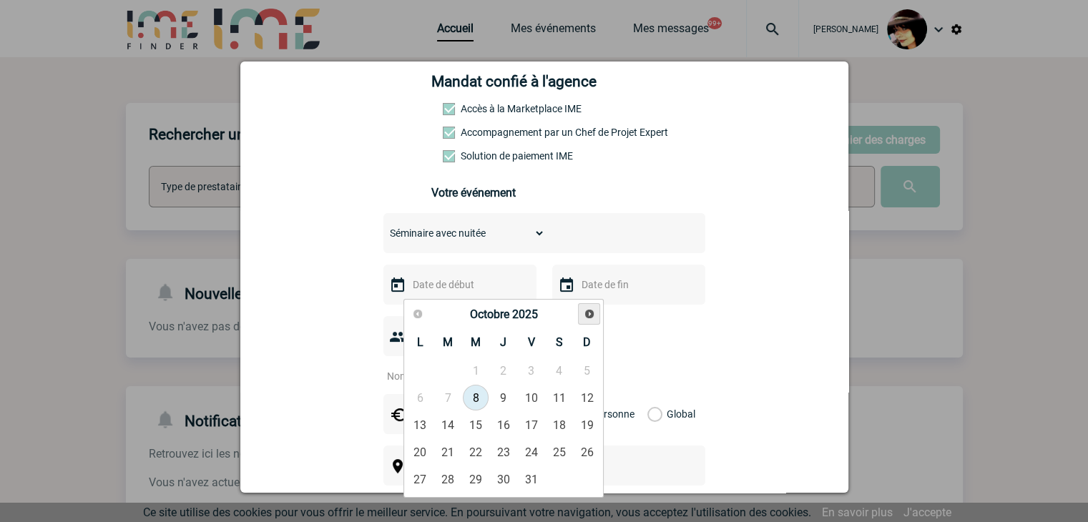
click at [582, 321] on link "Suivant" at bounding box center [589, 314] width 22 height 22
click at [467, 400] on link "7" at bounding box center [476, 398] width 26 height 26
type input "07-01-2026"
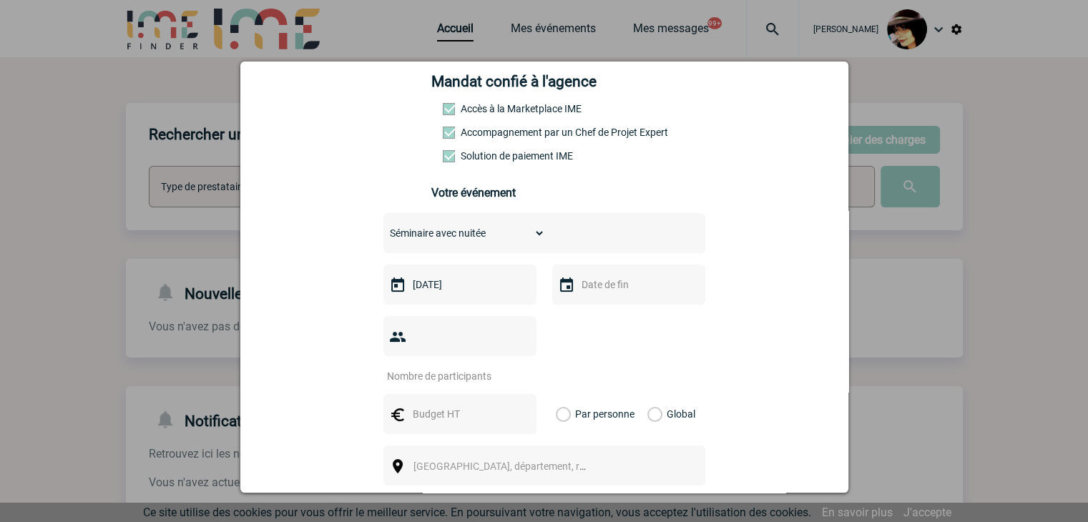
click at [610, 293] on input "text" at bounding box center [627, 284] width 99 height 19
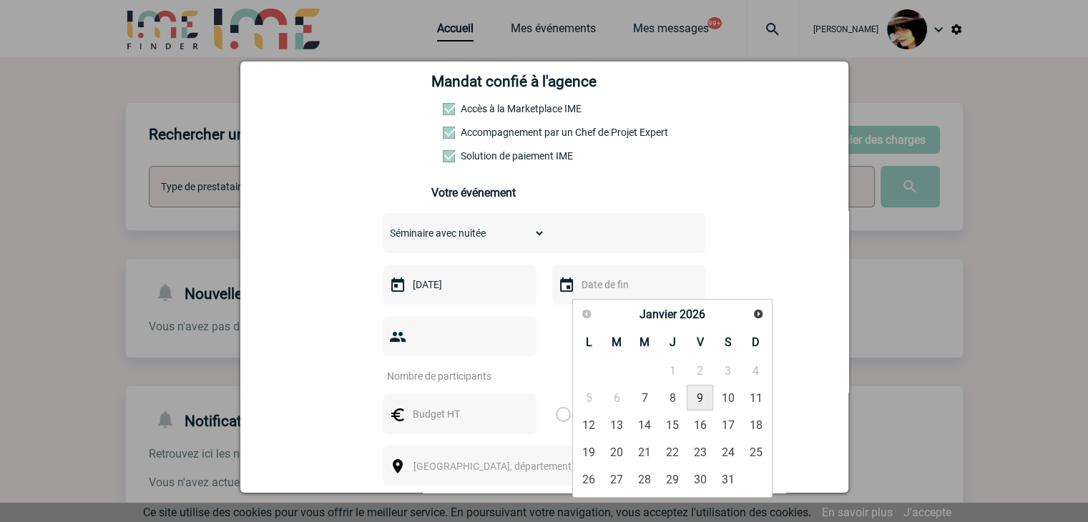
click at [698, 395] on link "9" at bounding box center [700, 398] width 26 height 26
type input "09-01-2026"
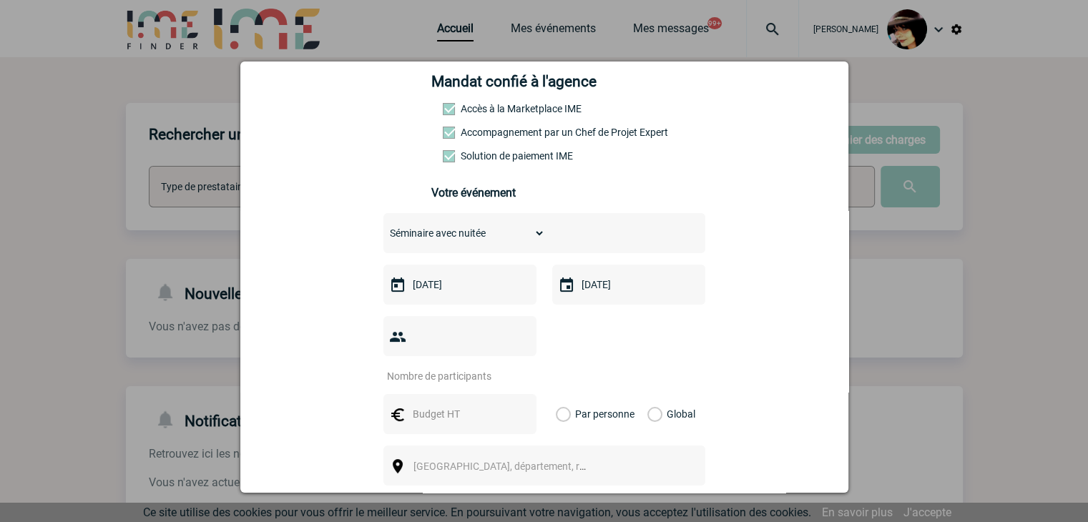
click at [432, 367] on input "number" at bounding box center [451, 376] width 135 height 19
type input "70"
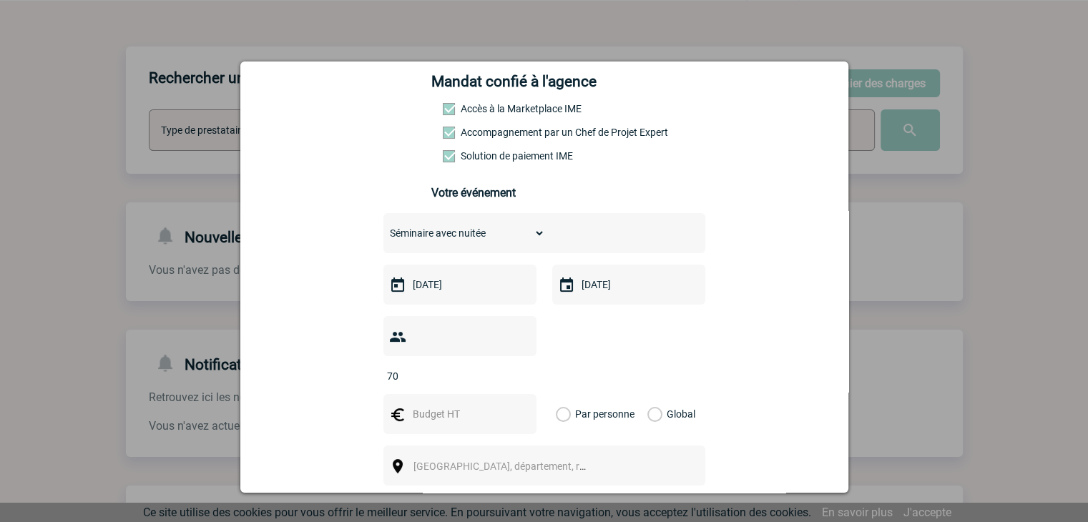
scroll to position [286, 0]
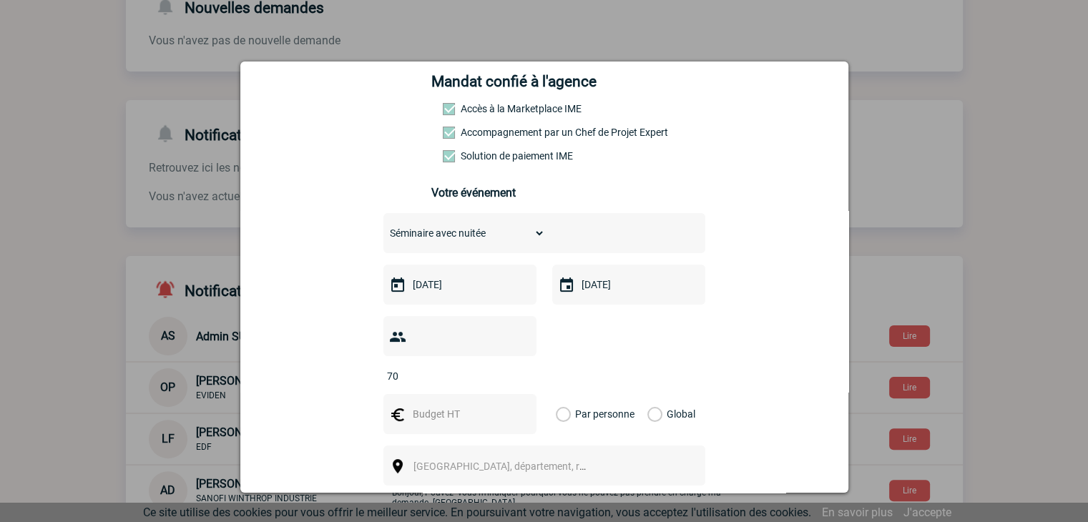
click at [974, 381] on div at bounding box center [544, 261] width 1088 height 522
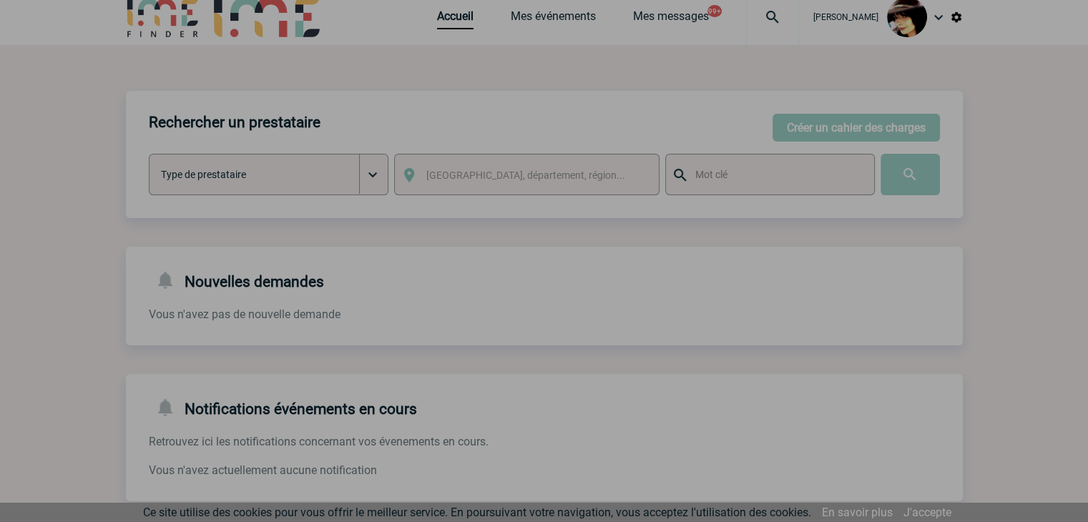
scroll to position [0, 0]
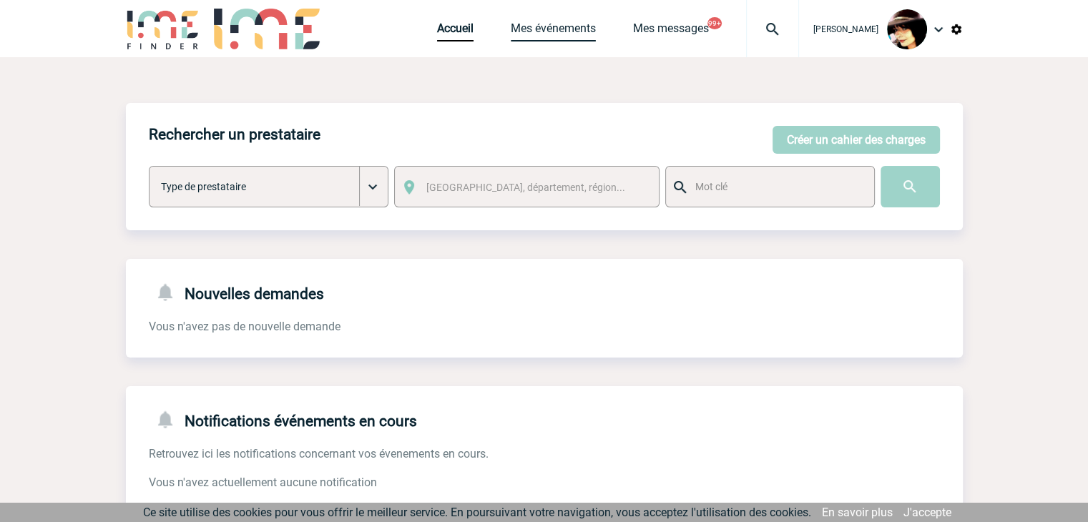
click at [526, 31] on link "Mes événements" at bounding box center [553, 31] width 85 height 20
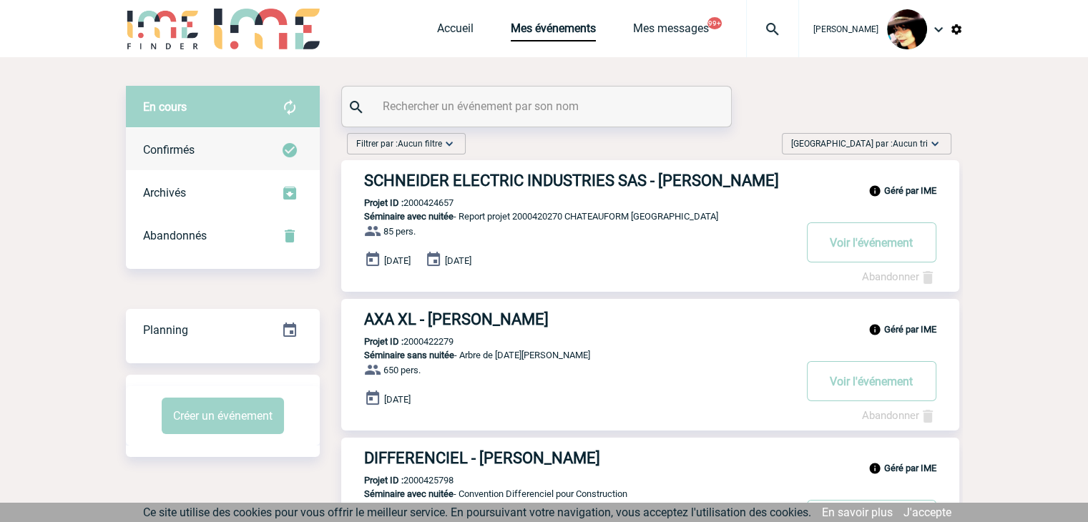
click at [180, 154] on span "Confirmés" at bounding box center [169, 150] width 52 height 14
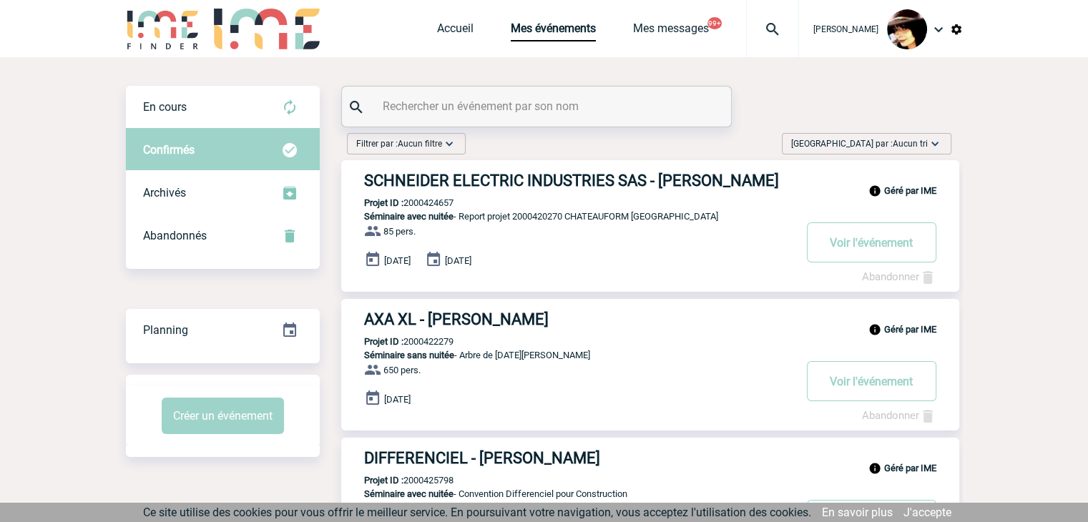
click at [493, 109] on input "text" at bounding box center [538, 106] width 318 height 21
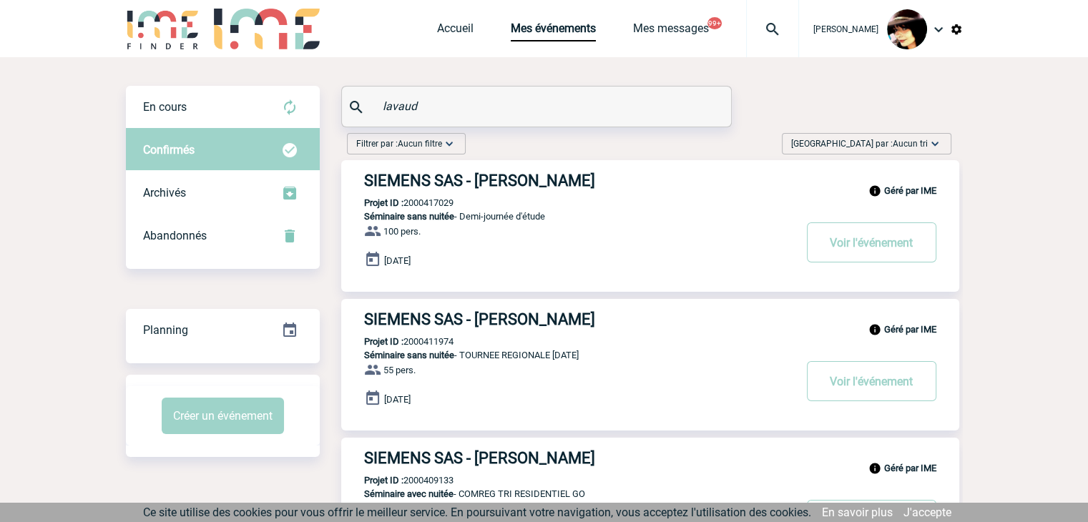
click at [380, 102] on input "lavaud" at bounding box center [538, 106] width 318 height 21
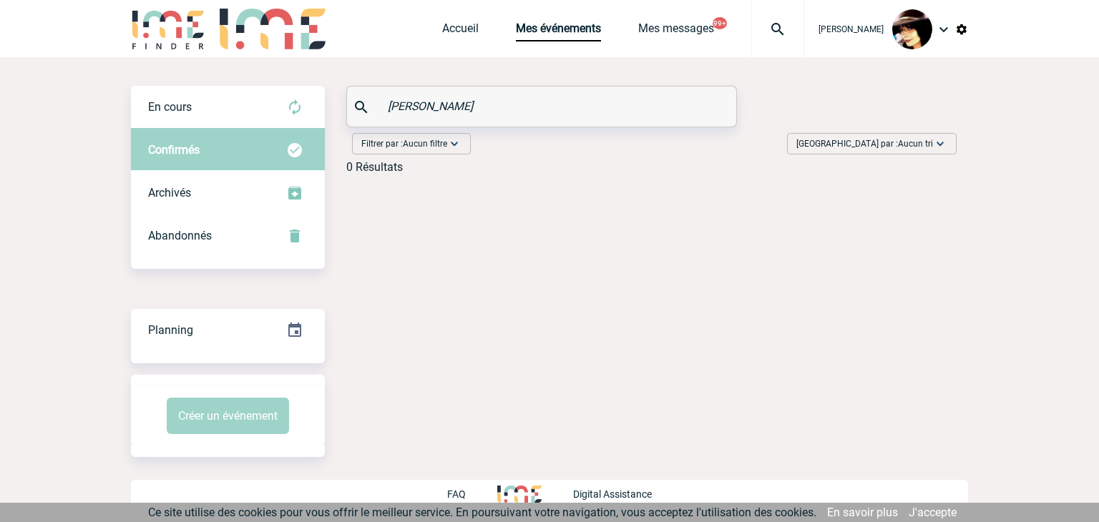
click at [415, 103] on input "virginie lavaud" at bounding box center [543, 106] width 318 height 21
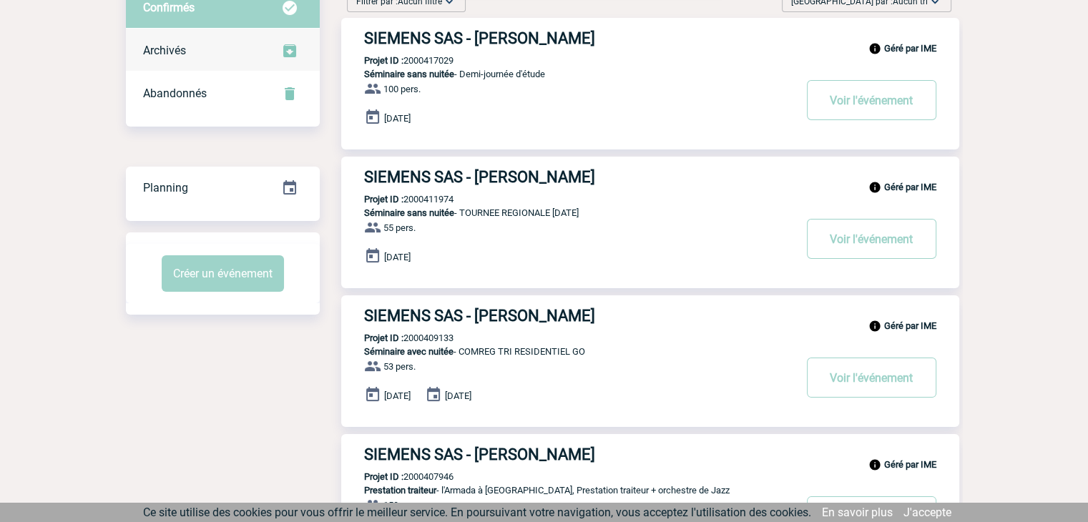
scroll to position [59, 0]
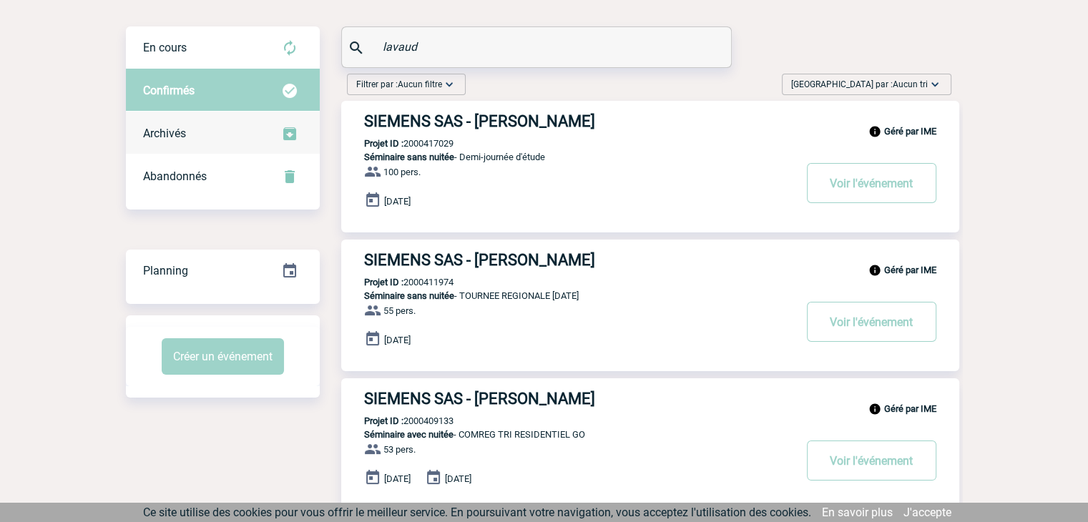
type input "lavaud"
click at [167, 129] on span "Archivés" at bounding box center [164, 134] width 43 height 14
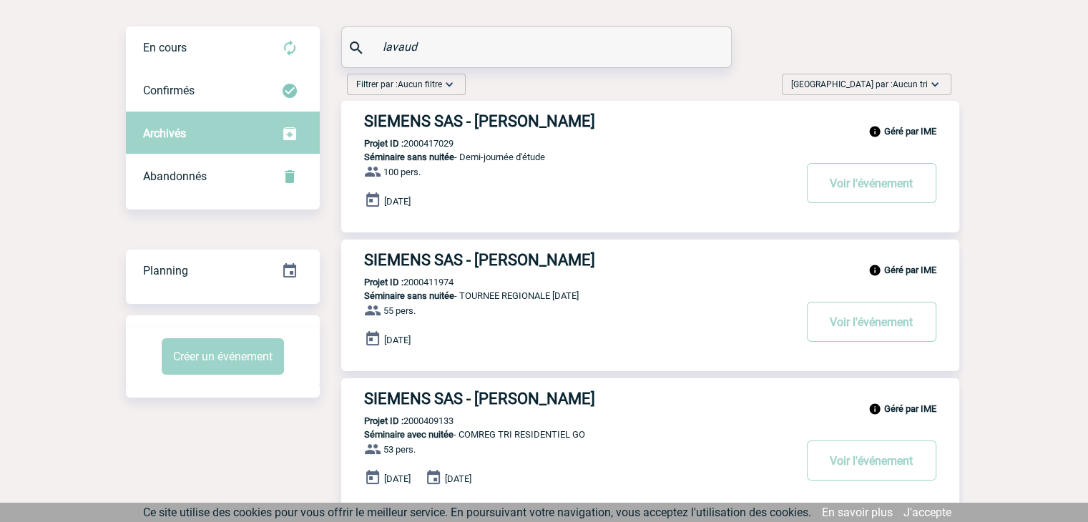
scroll to position [0, 0]
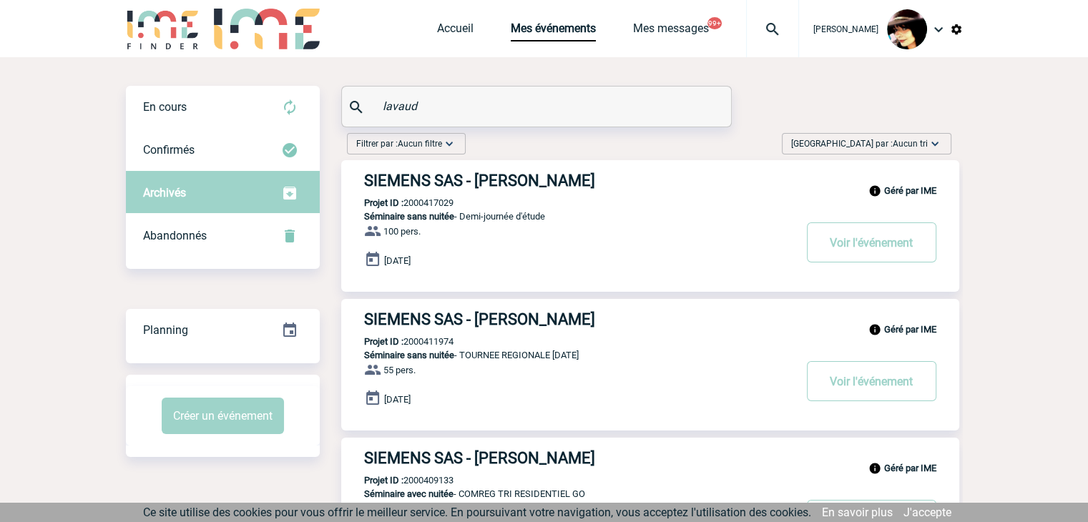
click at [439, 113] on input "lavaud" at bounding box center [538, 106] width 318 height 21
click at [758, 34] on img at bounding box center [773, 29] width 52 height 17
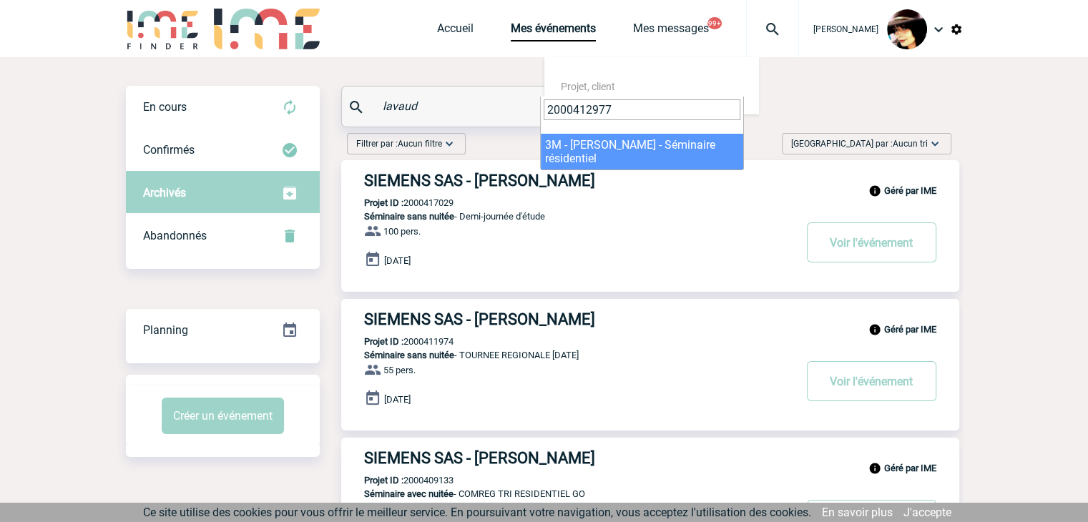
type input "2000412977"
select select "12478"
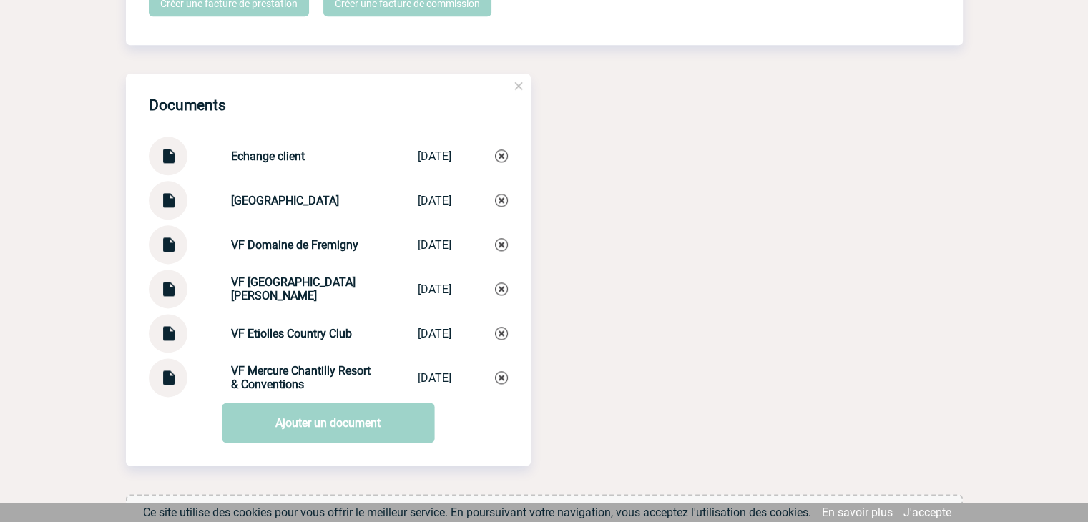
scroll to position [1789, 0]
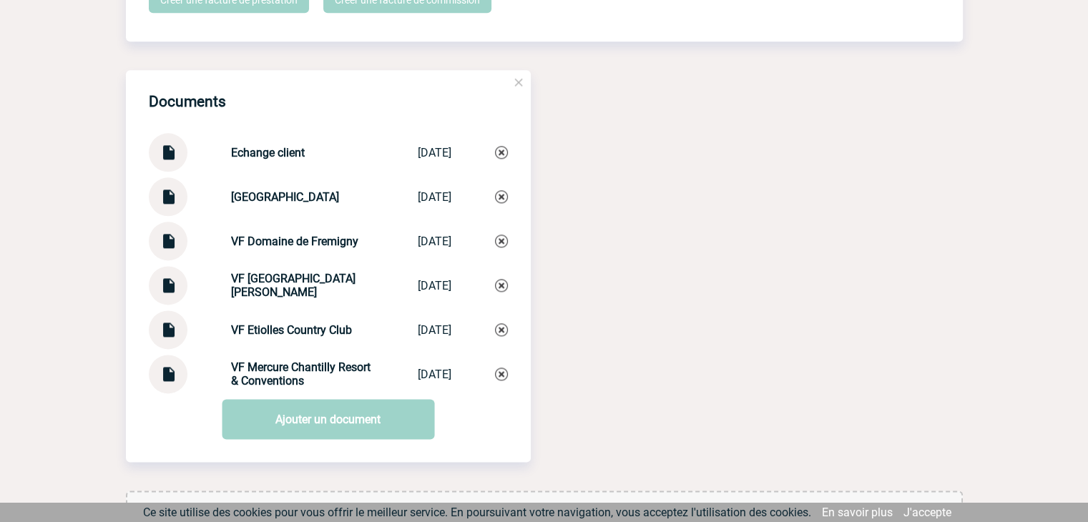
click at [644, 226] on div "Documents Echange client Echange client [DATE] NOUVEAU NH NOUVEAU NH [DATE] VF …" at bounding box center [544, 280] width 837 height 421
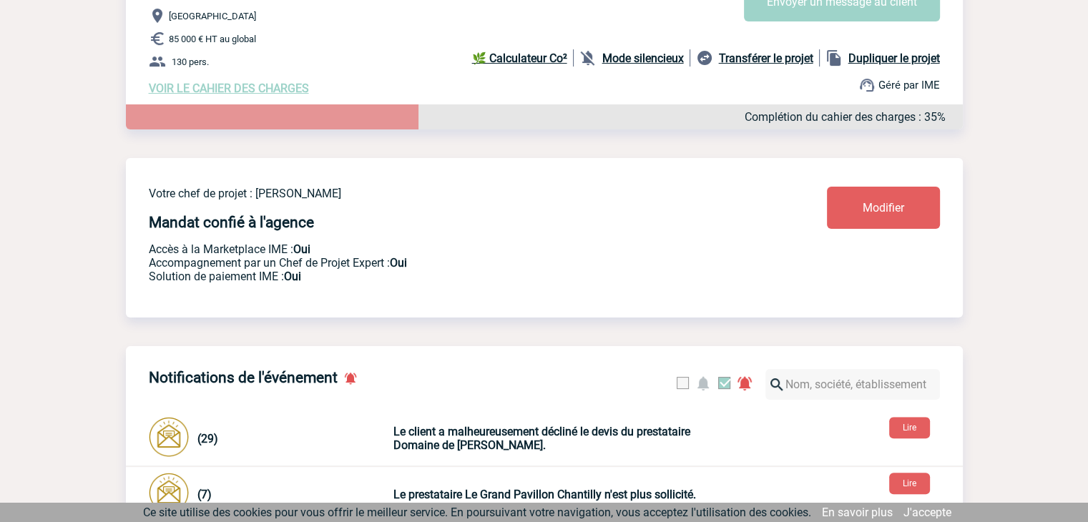
scroll to position [215, 0]
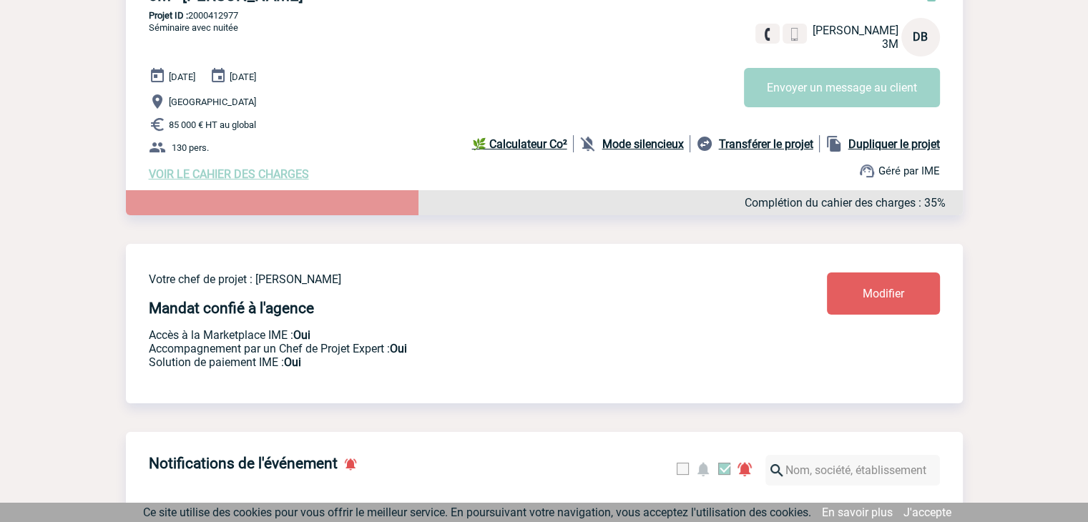
drag, startPoint x: 547, startPoint y: 338, endPoint x: 541, endPoint y: 342, distance: 7.4
click at [547, 338] on p "Accès à la Marketplace IME : Oui" at bounding box center [446, 335] width 594 height 14
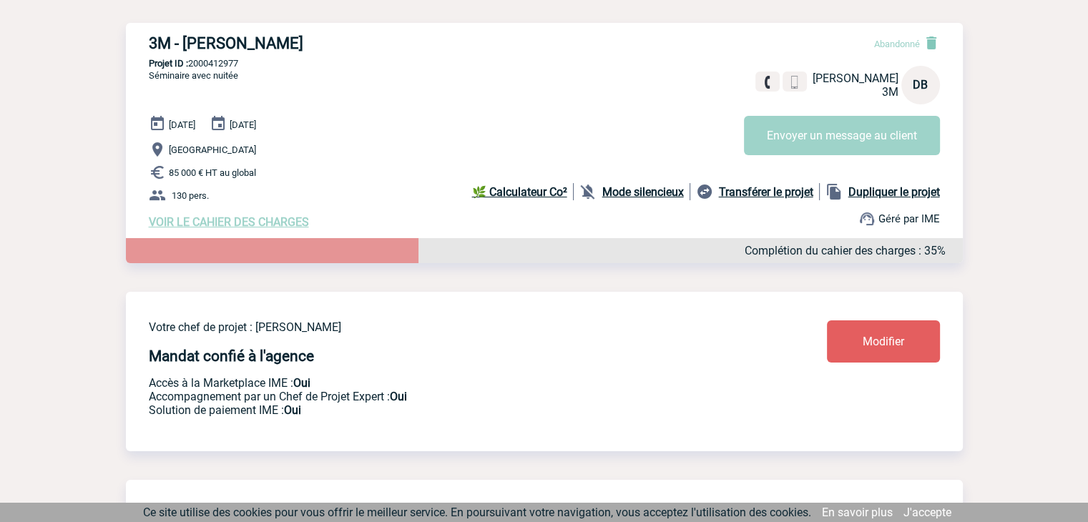
scroll to position [143, 0]
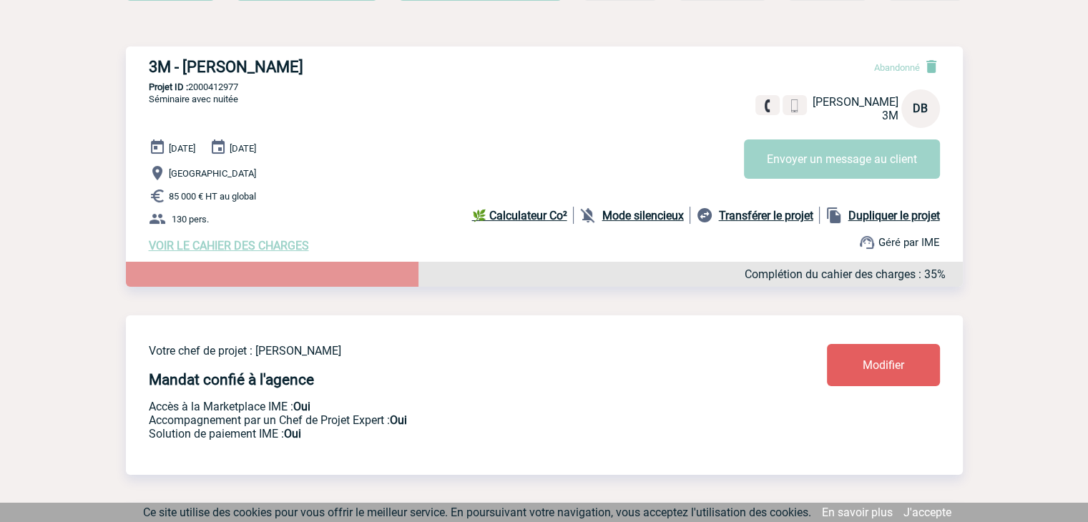
click at [232, 89] on p "Projet ID : 2000412977" at bounding box center [544, 87] width 837 height 11
copy p "2000412977"
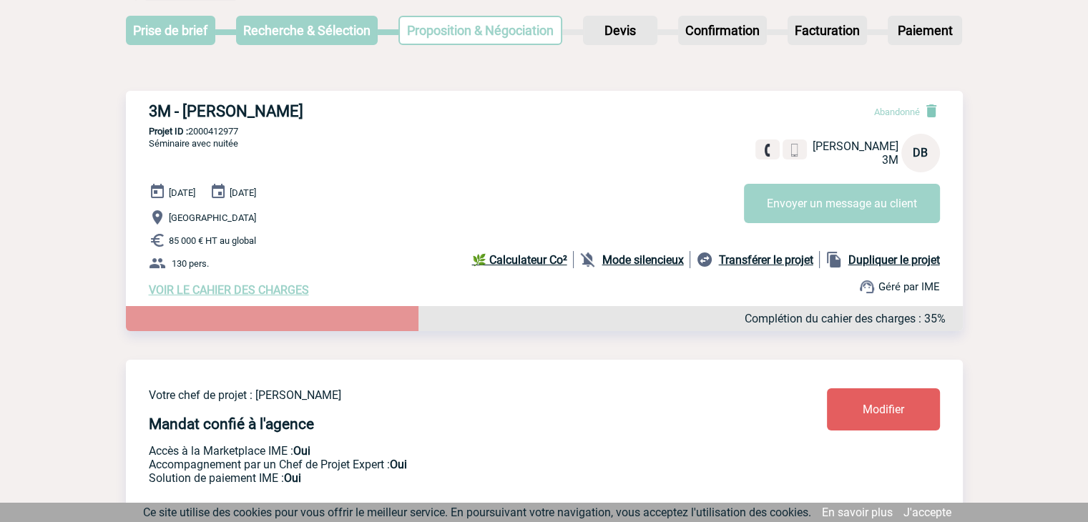
scroll to position [76, 0]
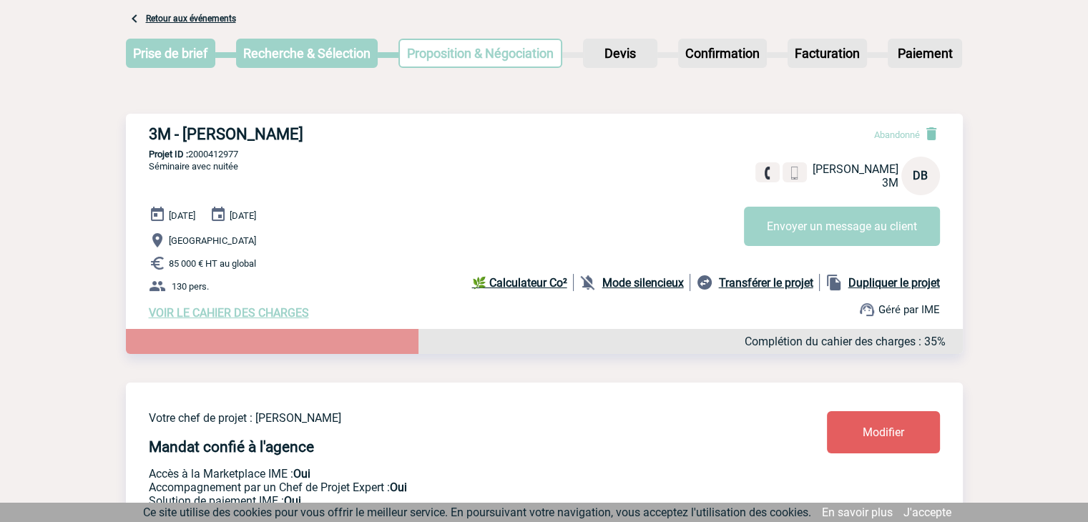
drag, startPoint x: 662, startPoint y: 216, endPoint x: 628, endPoint y: 212, distance: 34.6
click at [662, 216] on div "[DATE] [DATE] [GEOGRAPHIC_DATA] 85 000 € HT au global 130 pers. VOIR LE CAHIER …" at bounding box center [556, 263] width 814 height 114
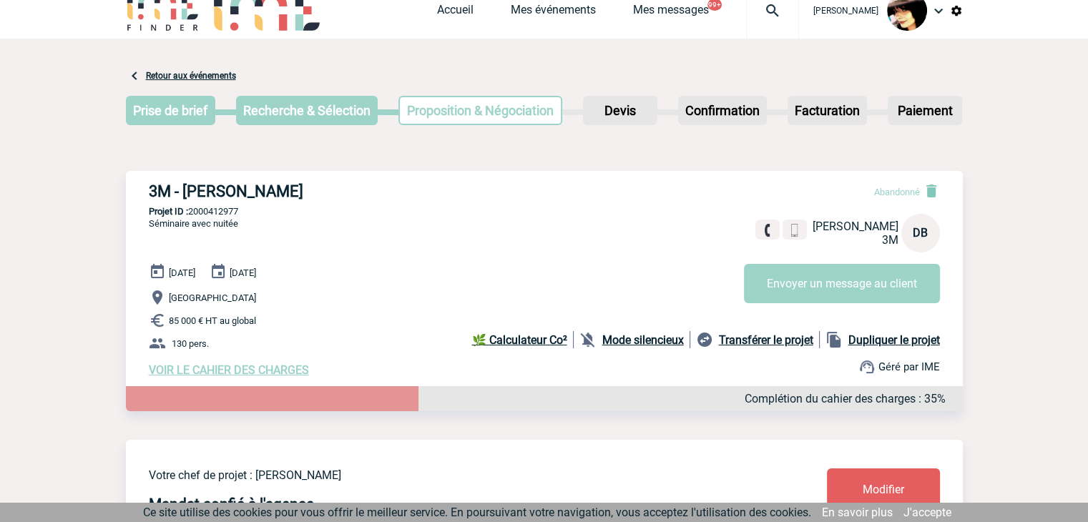
scroll to position [0, 0]
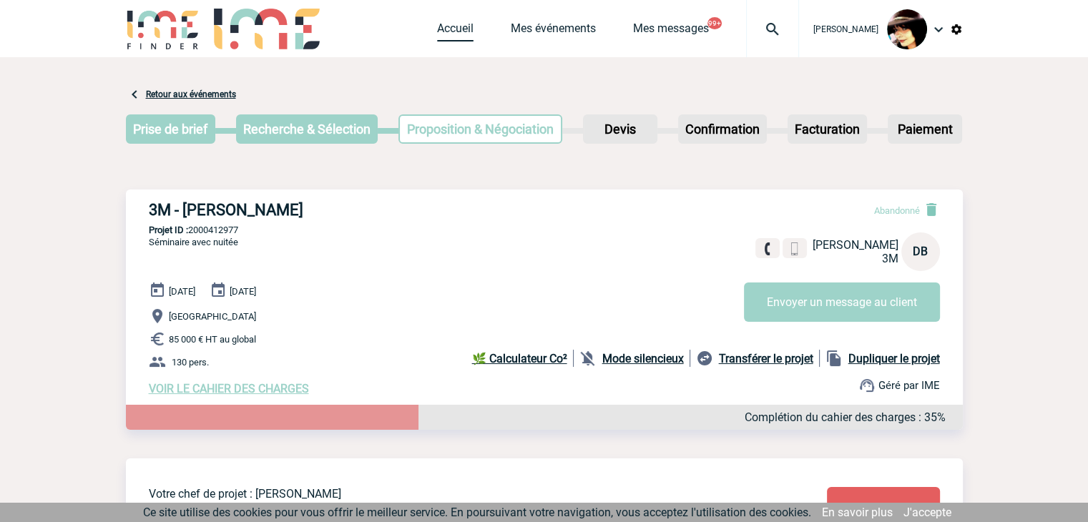
click at [439, 24] on link "Accueil" at bounding box center [455, 31] width 36 height 20
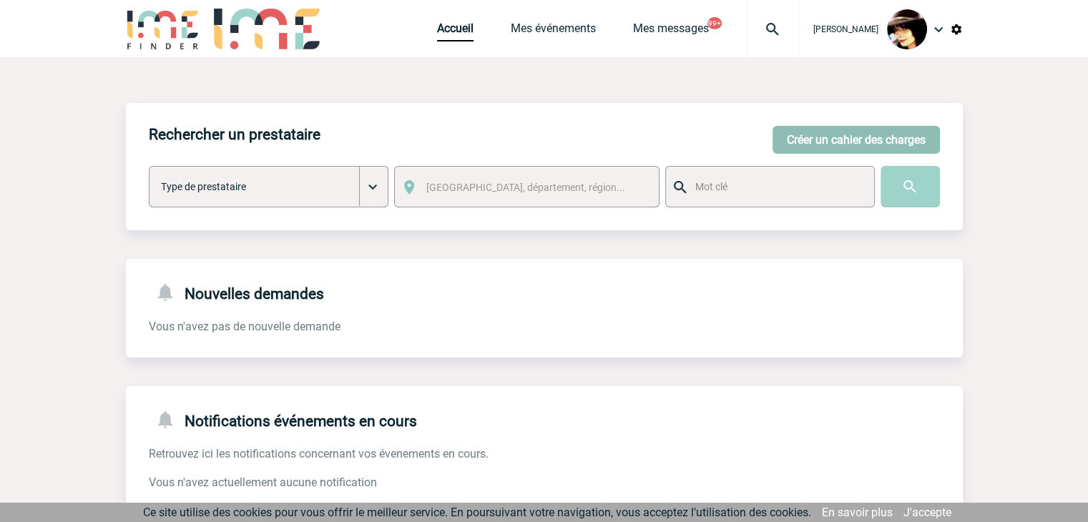
click at [811, 140] on button "Créer un cahier des charges" at bounding box center [856, 140] width 167 height 28
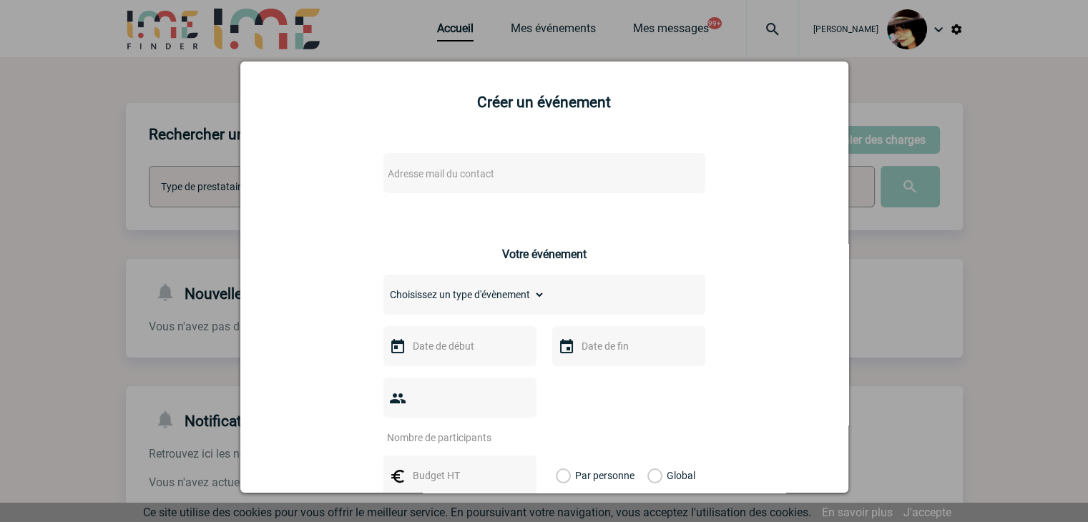
click at [578, 168] on span "Adresse mail du contact" at bounding box center [507, 174] width 250 height 20
type input "[DOMAIN_NAME][EMAIL_ADDRESS][DOMAIN_NAME]"
click at [970, 298] on div at bounding box center [544, 261] width 1088 height 522
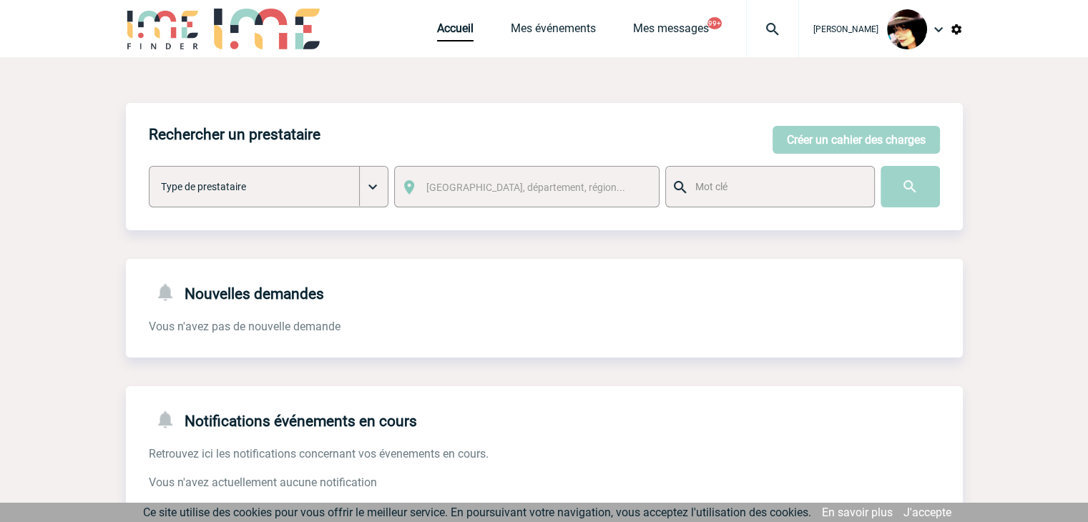
click at [756, 24] on img at bounding box center [773, 29] width 52 height 17
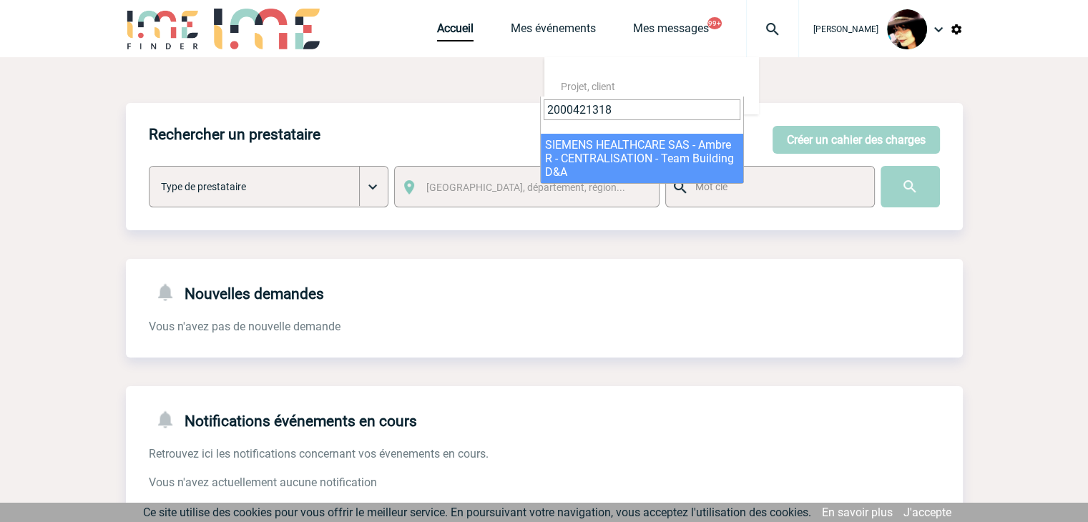
type input "2000421318"
select select "20819"
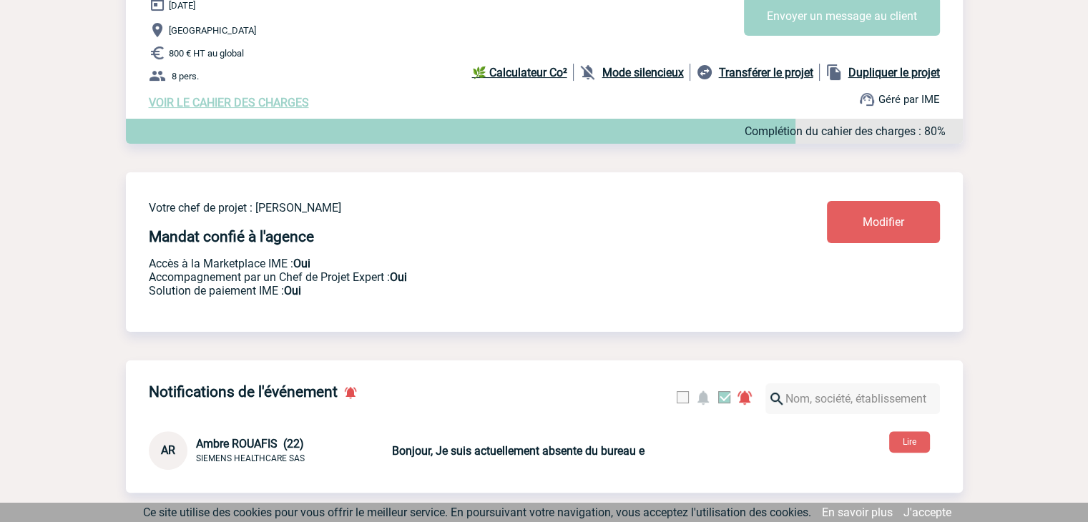
scroll to position [572, 0]
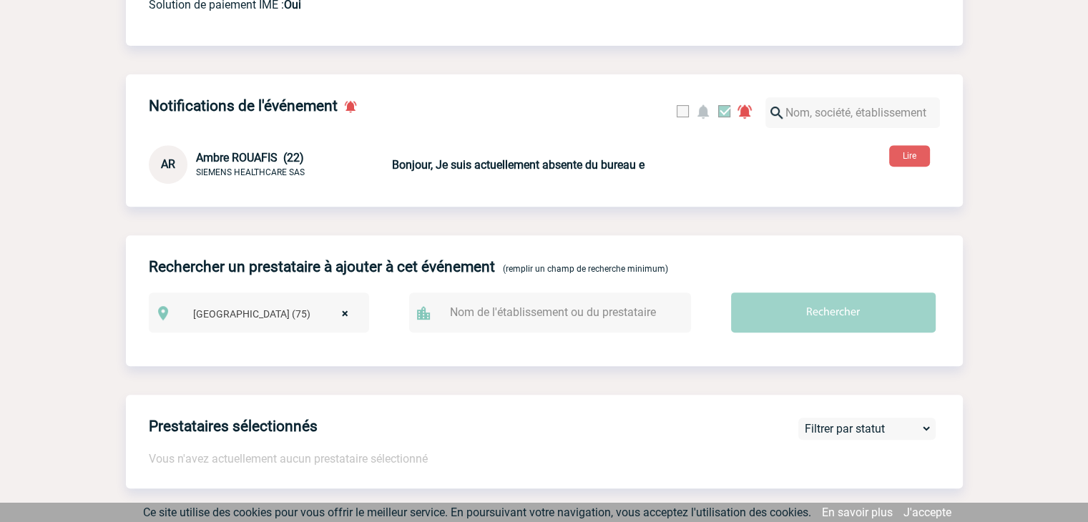
click at [499, 171] on b "Bonjour, Je suis actuellement absente du bureau e" at bounding box center [518, 165] width 253 height 14
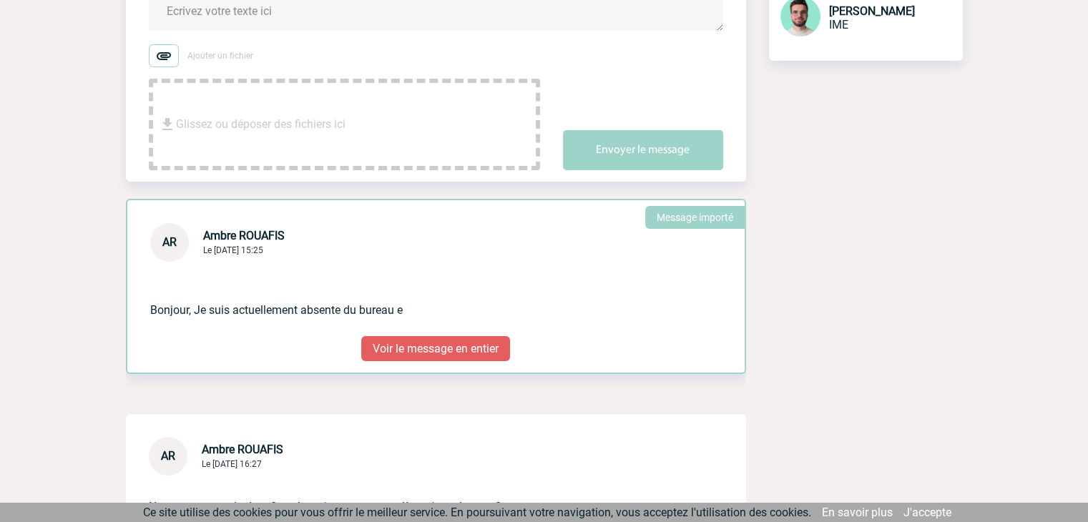
scroll to position [286, 0]
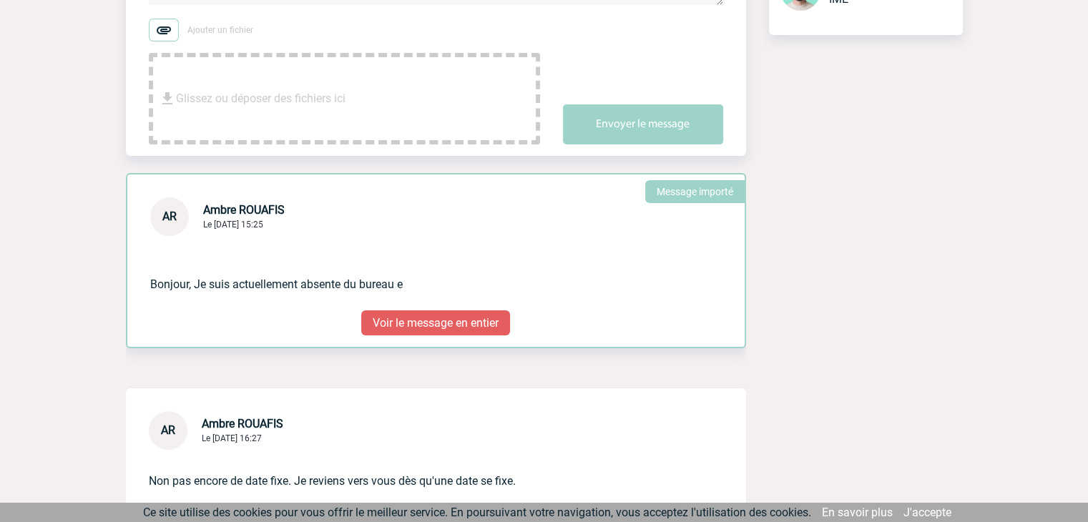
click at [550, 283] on p "Bonjour, Je suis actuellement absente du bureau e" at bounding box center [417, 264] width 535 height 57
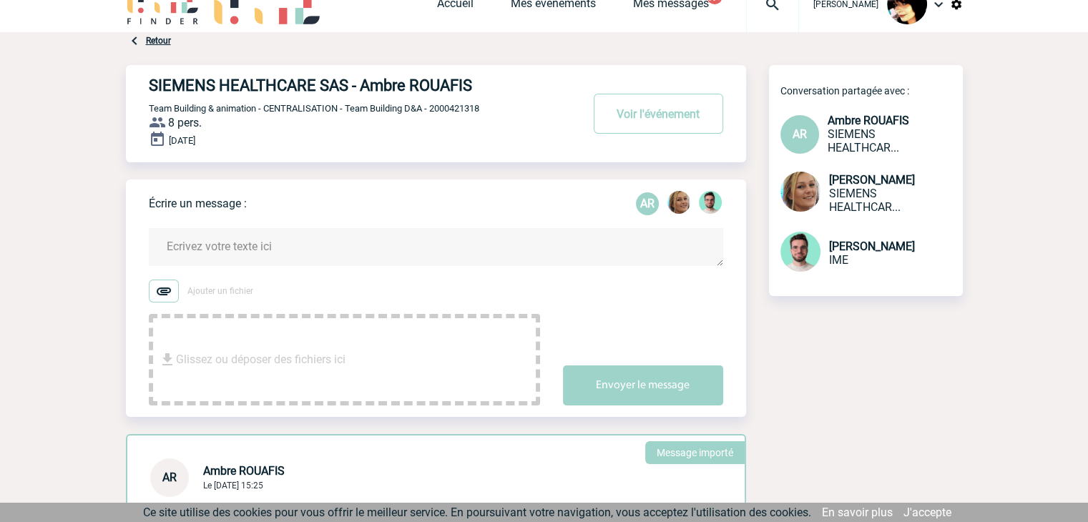
scroll to position [0, 0]
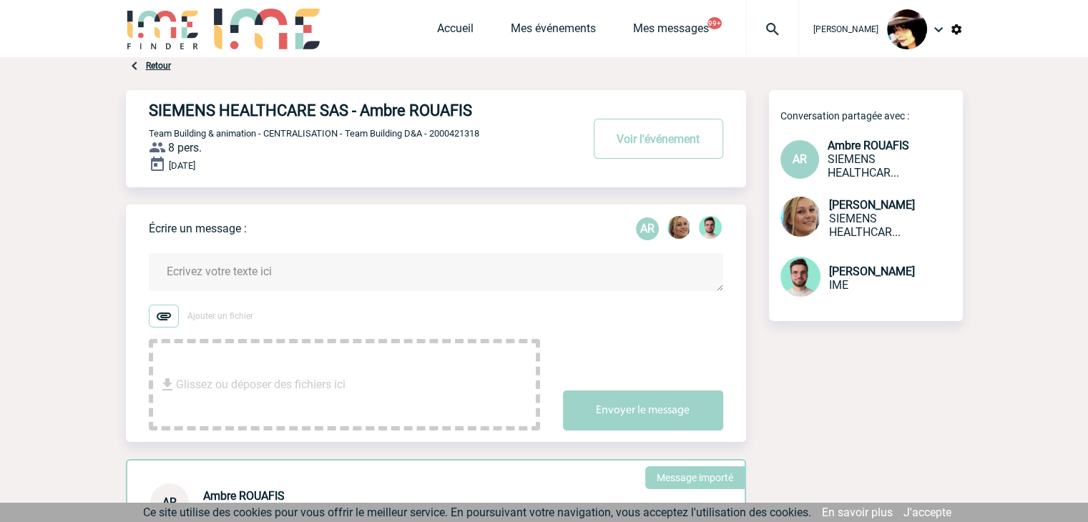
click at [462, 135] on span "Team Building & animation - CENTRALISATION - Team Building D&A - 2000421318" at bounding box center [314, 133] width 331 height 11
copy span "2000421318"
click at [764, 26] on img at bounding box center [773, 29] width 52 height 17
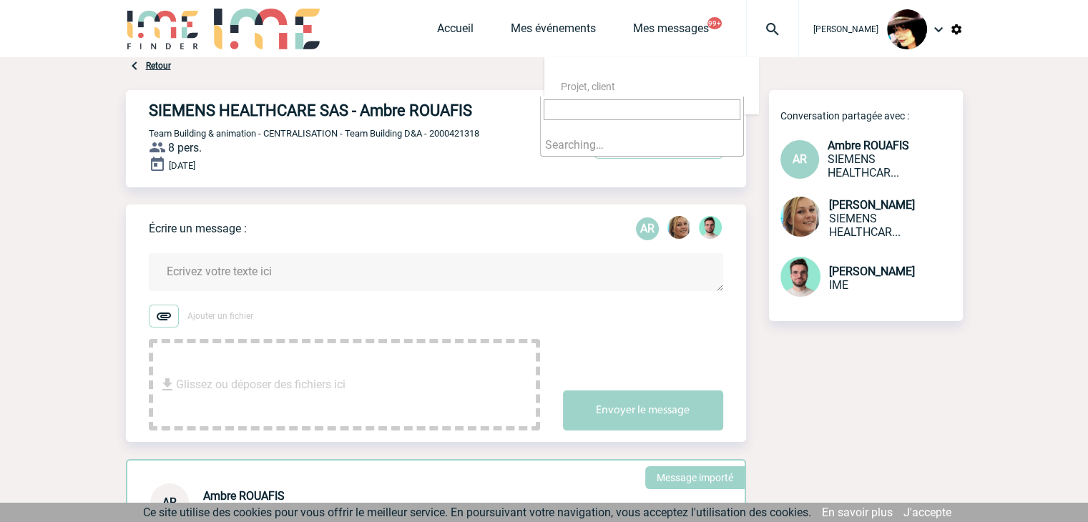
click at [638, 108] on input "search" at bounding box center [642, 109] width 197 height 21
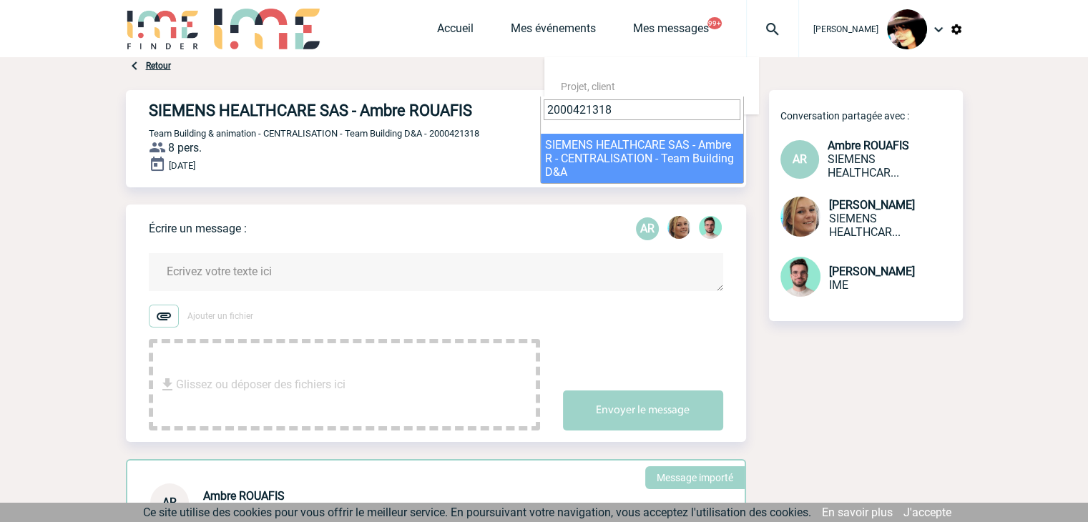
type input "2000421318"
select select "20819"
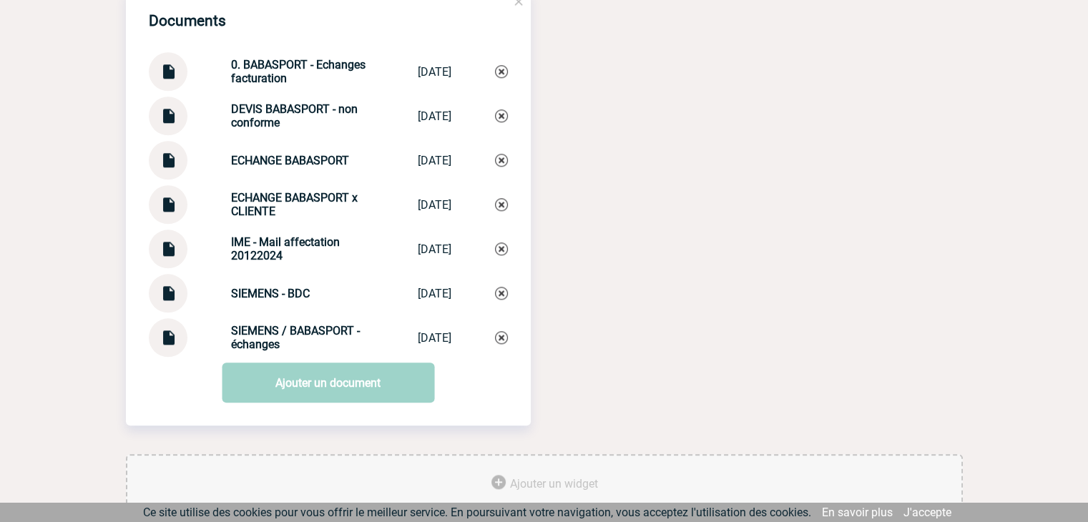
scroll to position [1506, 0]
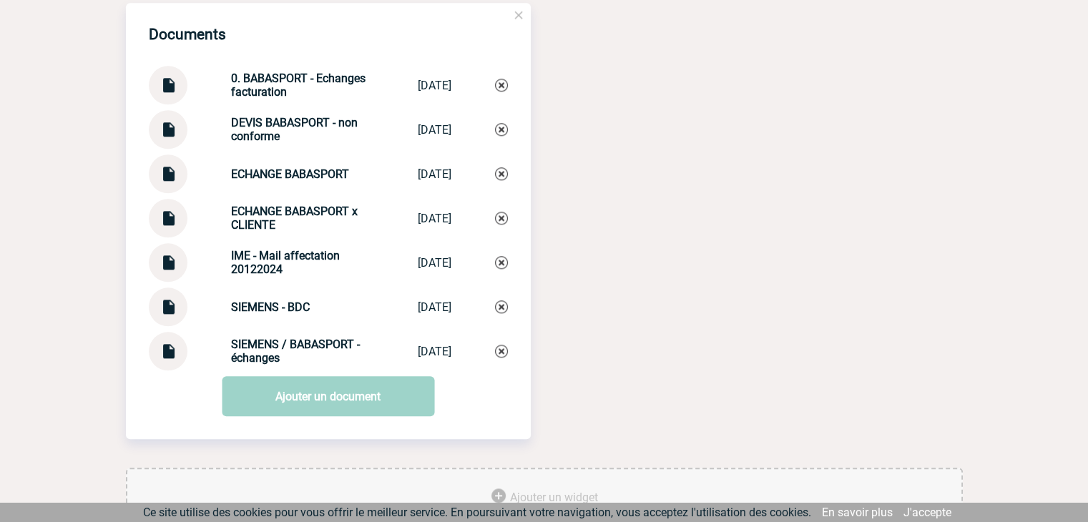
click at [166, 360] on img at bounding box center [168, 346] width 19 height 28
click at [166, 90] on img at bounding box center [168, 80] width 19 height 28
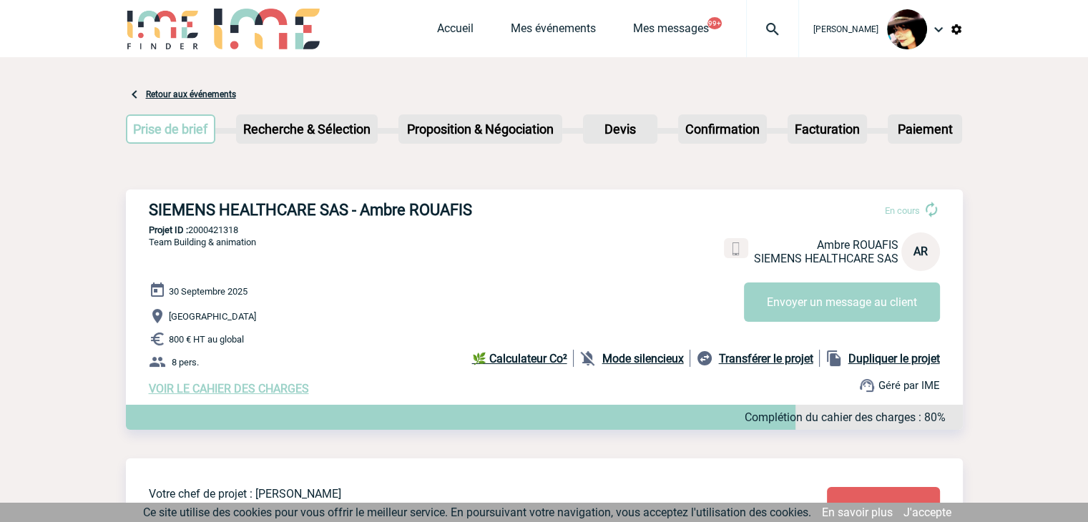
scroll to position [0, 0]
click at [437, 29] on link "Accueil" at bounding box center [455, 31] width 36 height 20
